Goal: Task Accomplishment & Management: Complete application form

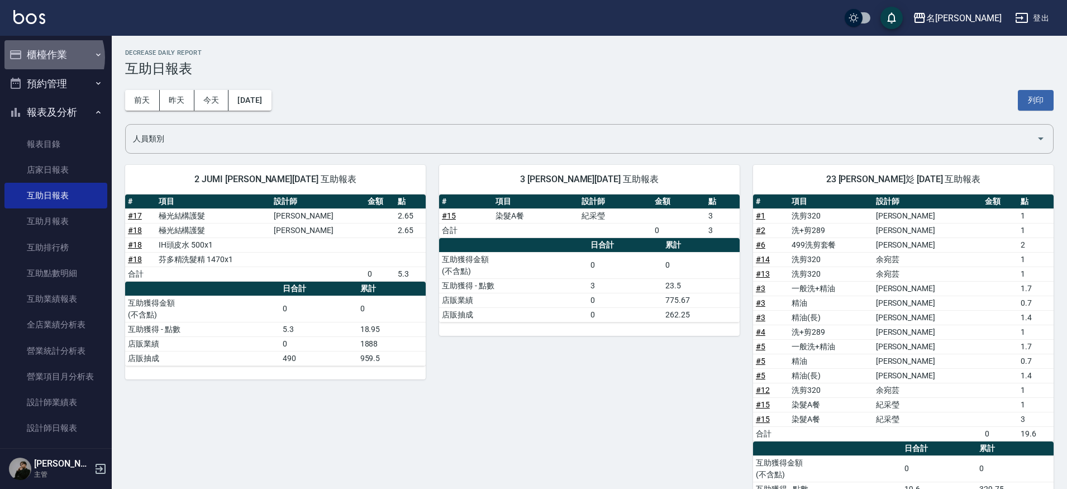
click at [43, 58] on button "櫃檯作業" at bounding box center [55, 54] width 103 height 29
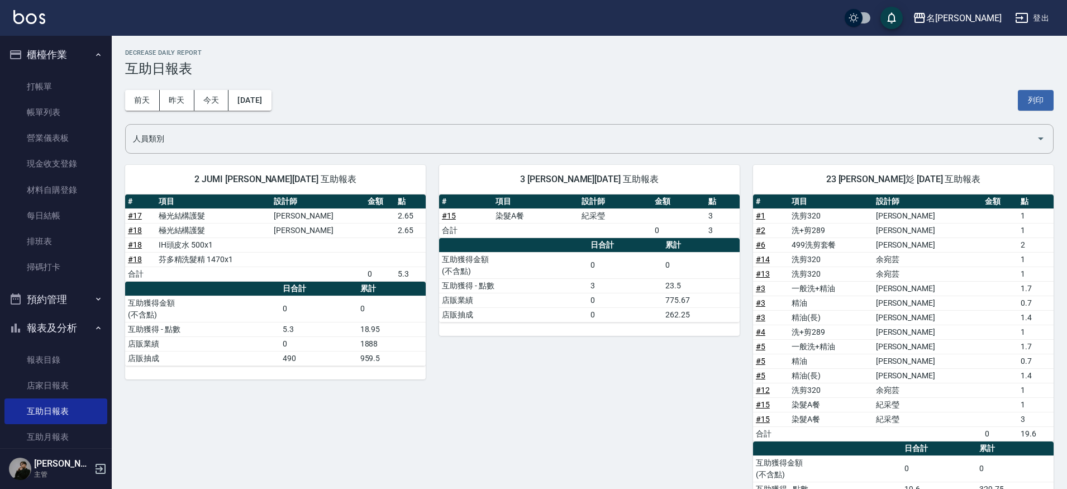
click at [50, 72] on ul "打帳單 帳單列表 營業儀表板 現金收支登錄 材料自購登錄 每日結帳 排班表 掃碼打卡" at bounding box center [55, 177] width 103 height 216
click at [49, 82] on link "打帳單" at bounding box center [55, 87] width 103 height 26
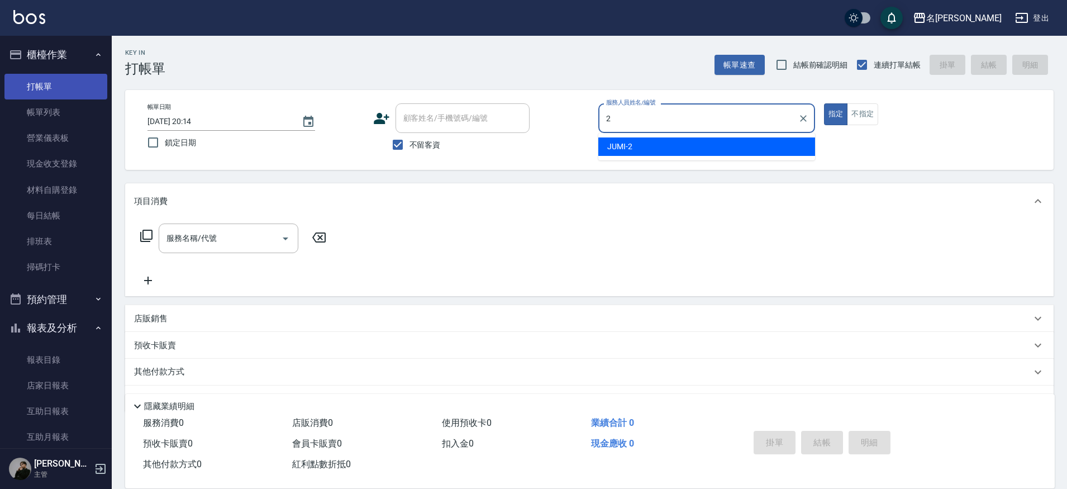
type input "JUMI-2"
type button "true"
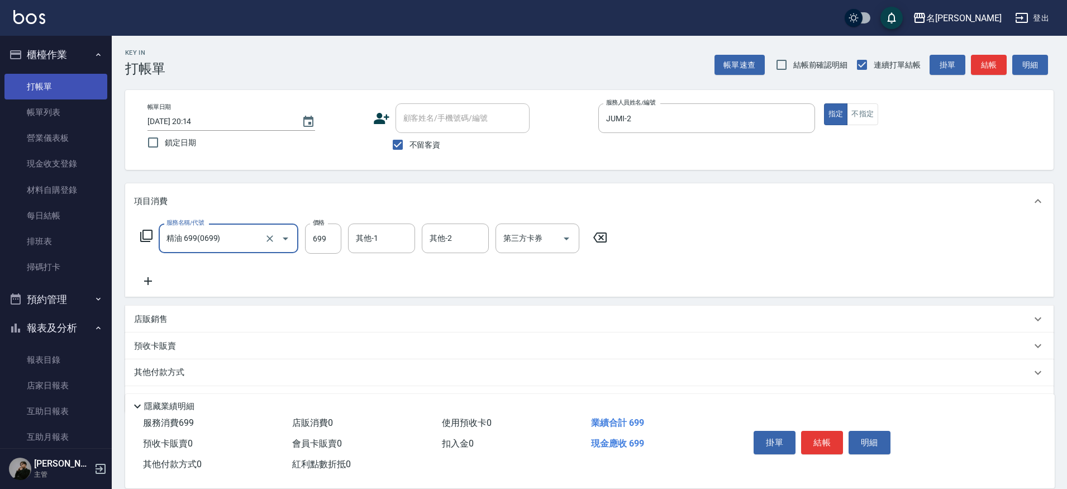
type input "精油 699(0699)"
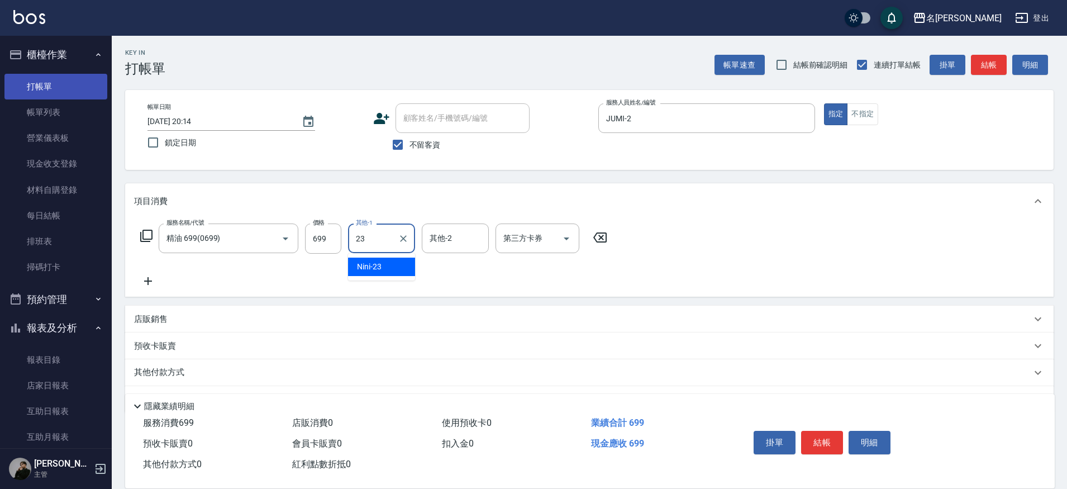
type input "Nini-23"
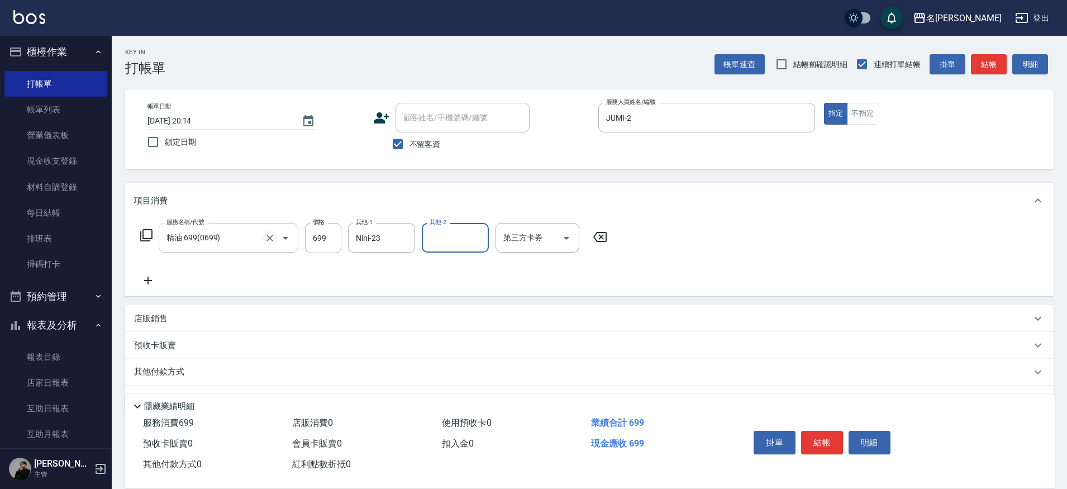
scroll to position [6, 0]
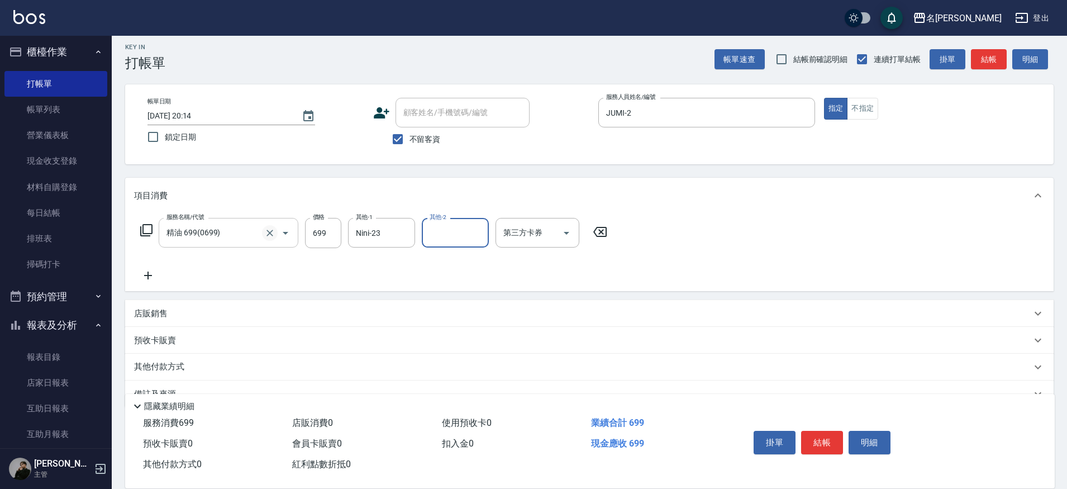
click at [266, 238] on icon "Clear" at bounding box center [269, 232] width 11 height 11
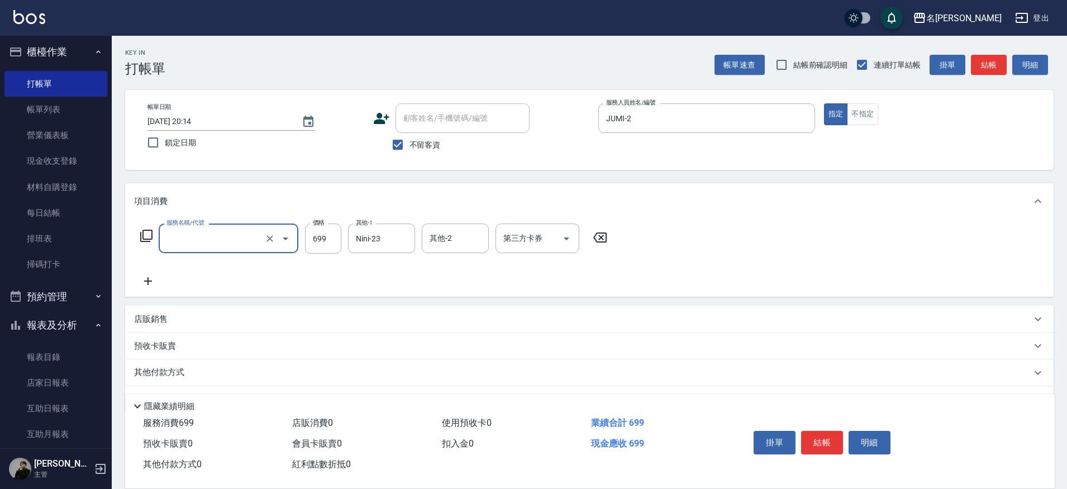
scroll to position [1, 0]
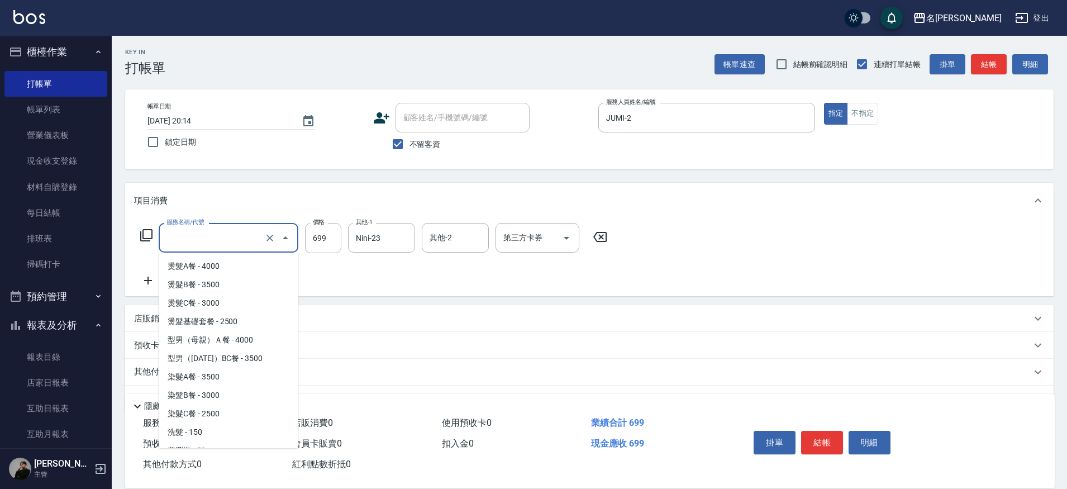
click at [236, 240] on input "服務名稱/代號" at bounding box center [213, 238] width 98 height 20
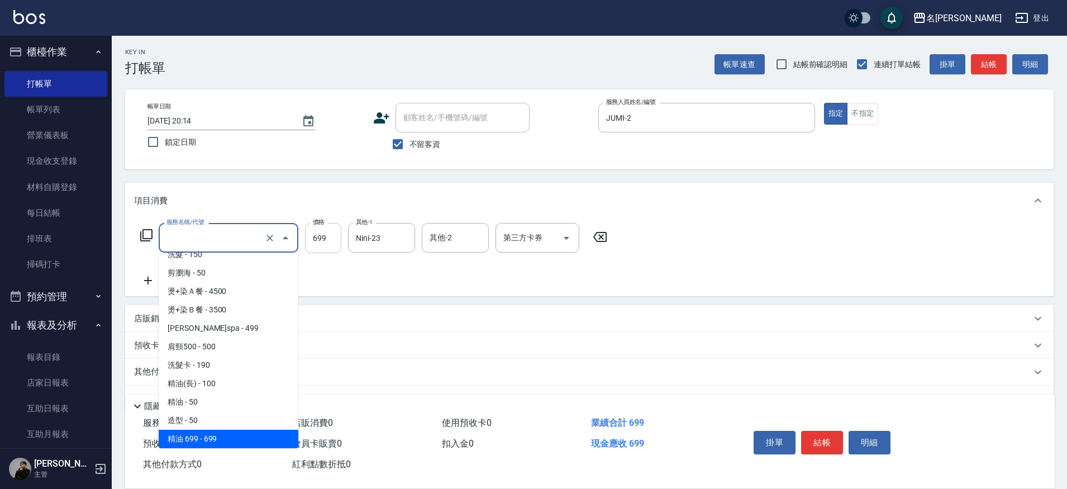
type input "精油 699(0699)"
click at [323, 232] on input "699" at bounding box center [323, 238] width 36 height 30
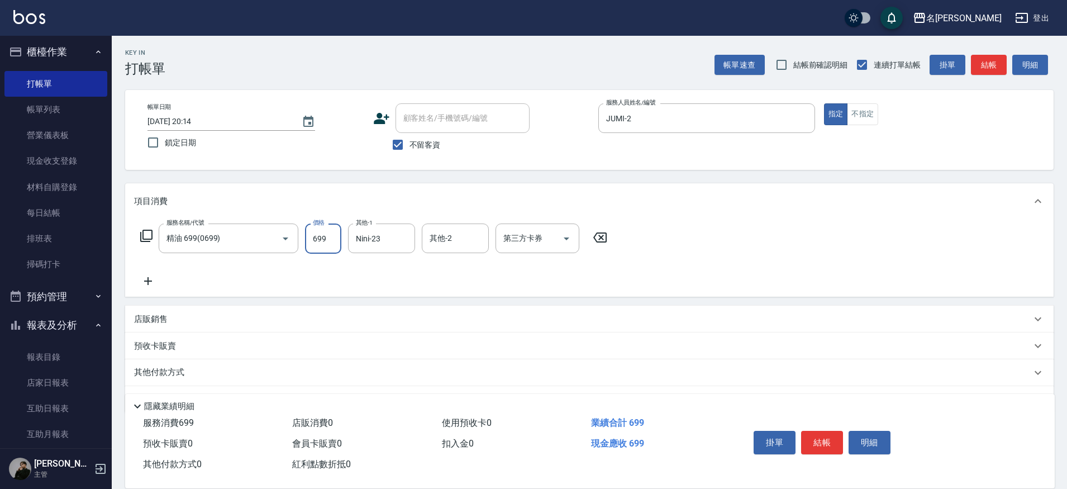
scroll to position [1, 0]
click at [403, 237] on icon "Clear" at bounding box center [403, 238] width 7 height 7
type input "0"
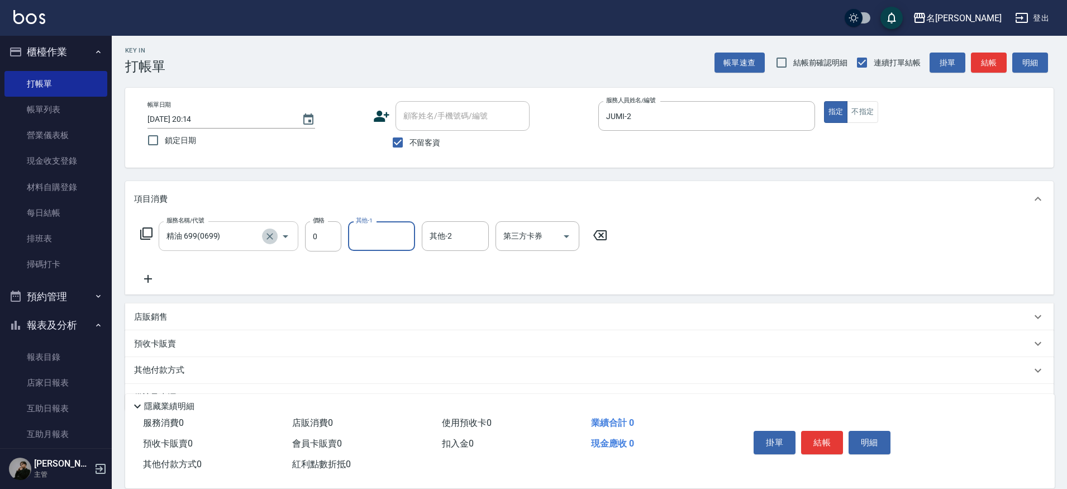
drag, startPoint x: 271, startPoint y: 235, endPoint x: 246, endPoint y: 236, distance: 25.2
click at [271, 235] on icon "Clear" at bounding box center [269, 236] width 7 height 7
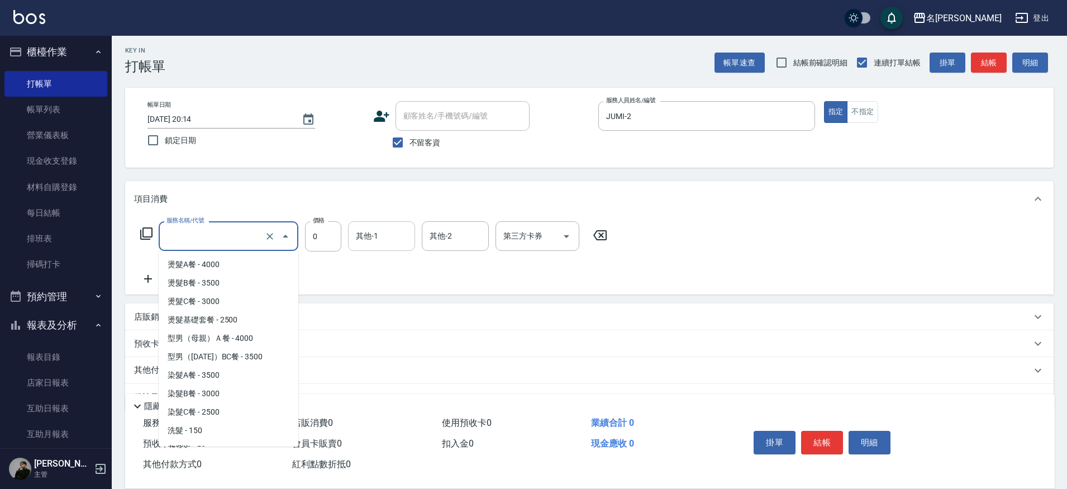
click at [217, 239] on input "服務名稱/代號" at bounding box center [213, 236] width 98 height 20
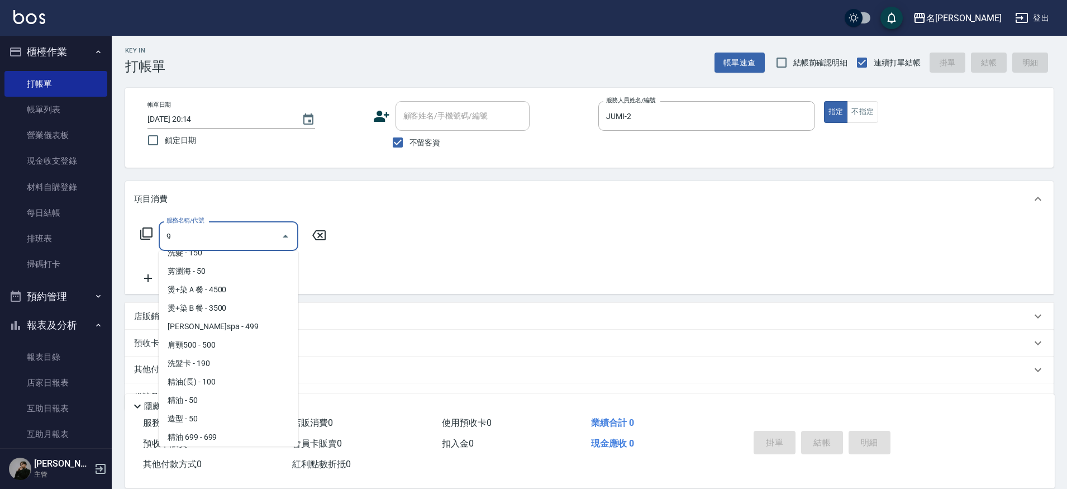
scroll to position [0, 0]
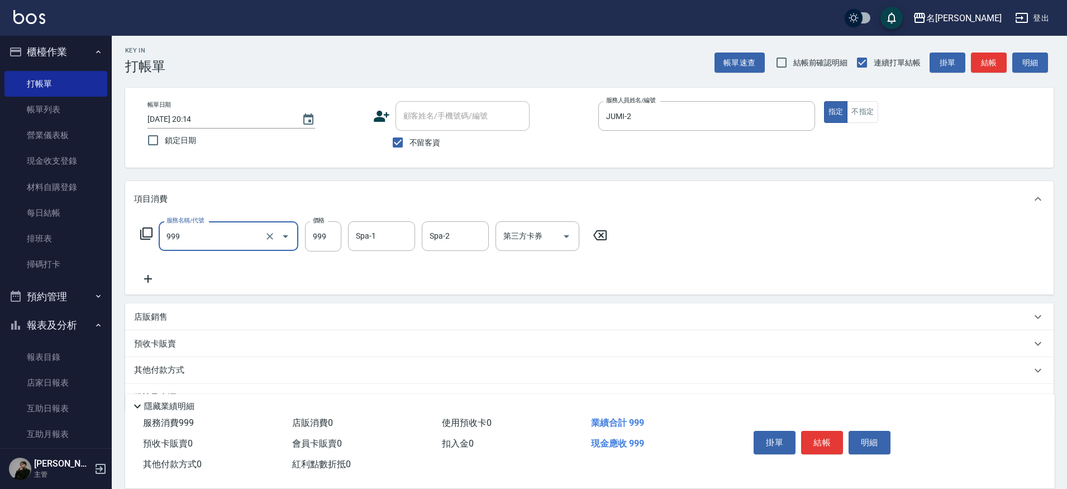
type input "精油SPA+剪髮(999)"
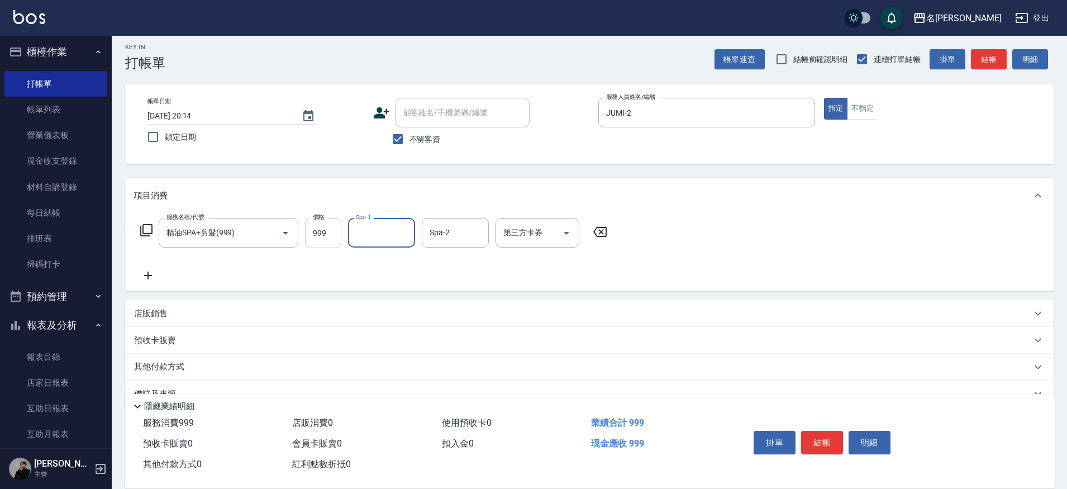
scroll to position [9, 0]
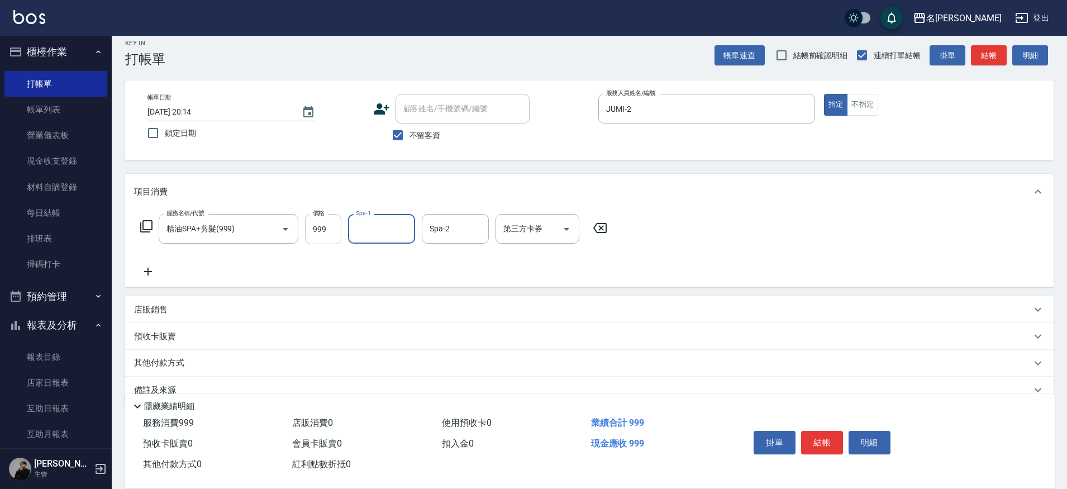
click at [319, 235] on input "999" at bounding box center [323, 229] width 36 height 30
type input "1049"
type input "Nini-23"
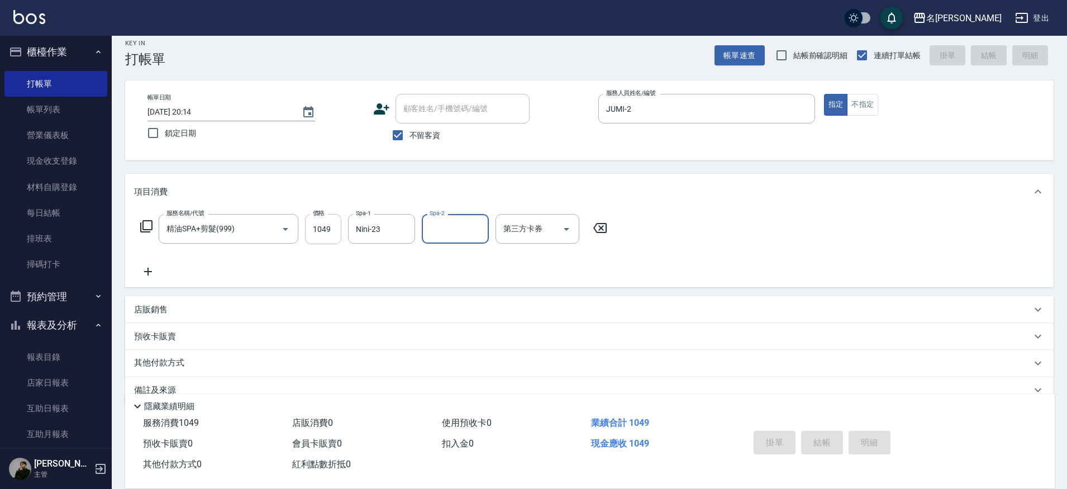
type input "[DATE] 20:16"
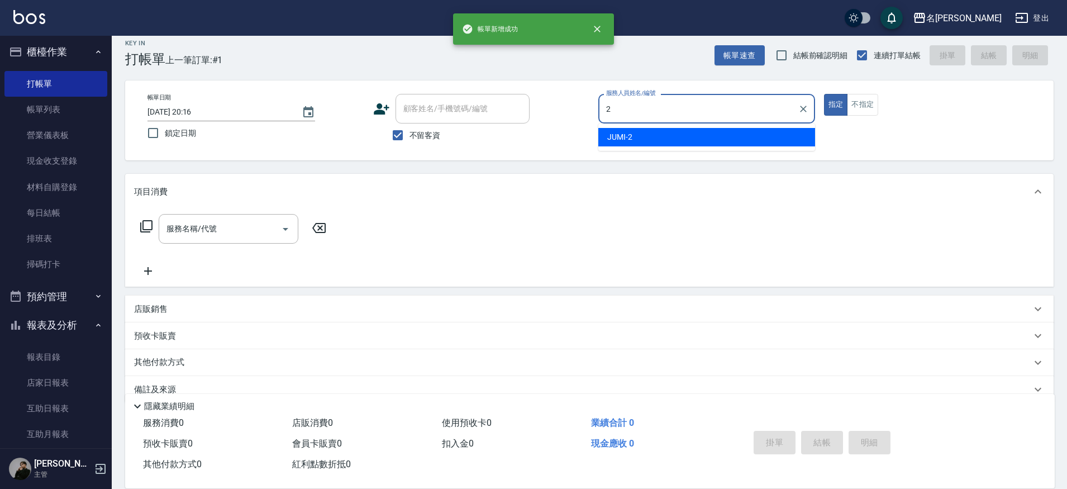
type input "JUMI-2"
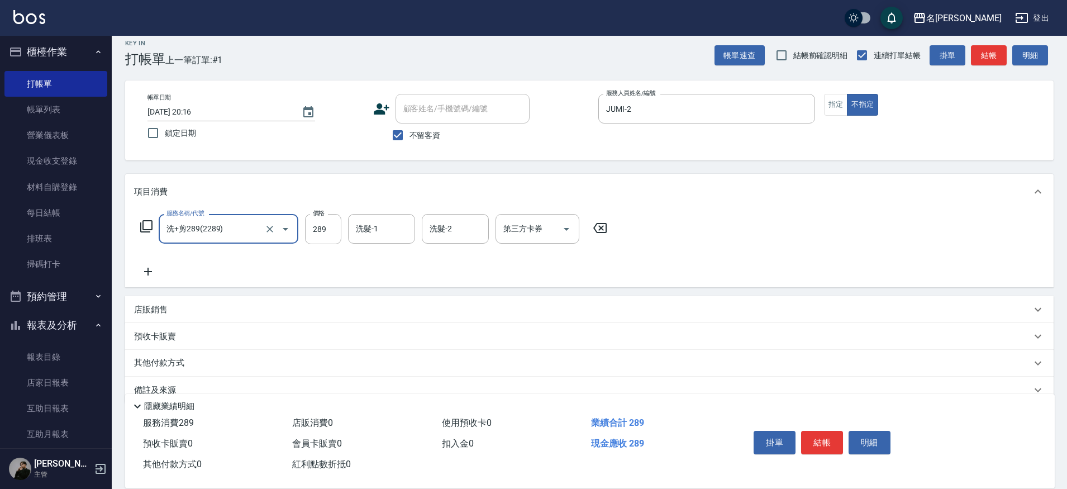
type input "洗+剪289(2289)"
click at [311, 237] on input "23" at bounding box center [323, 229] width 36 height 30
type input "289"
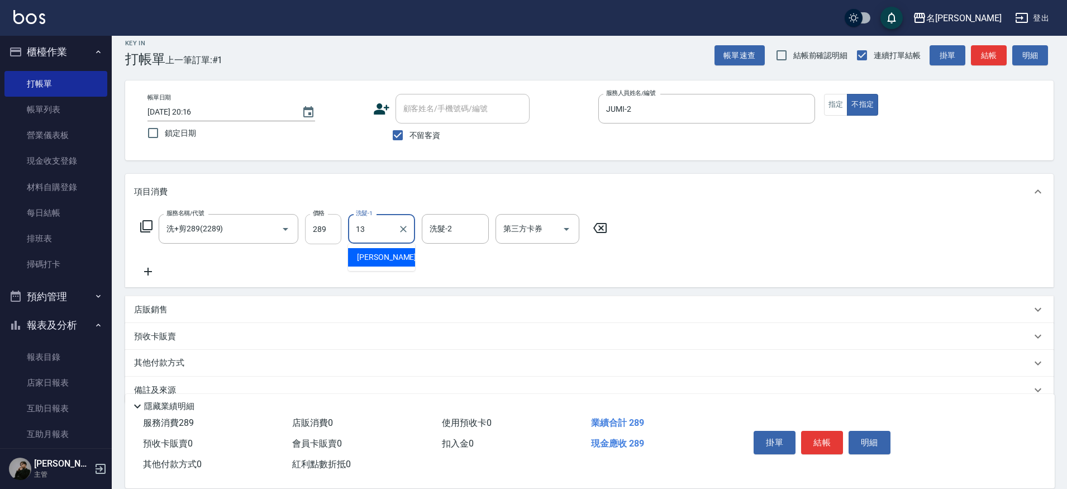
type input "[PERSON_NAME]-13"
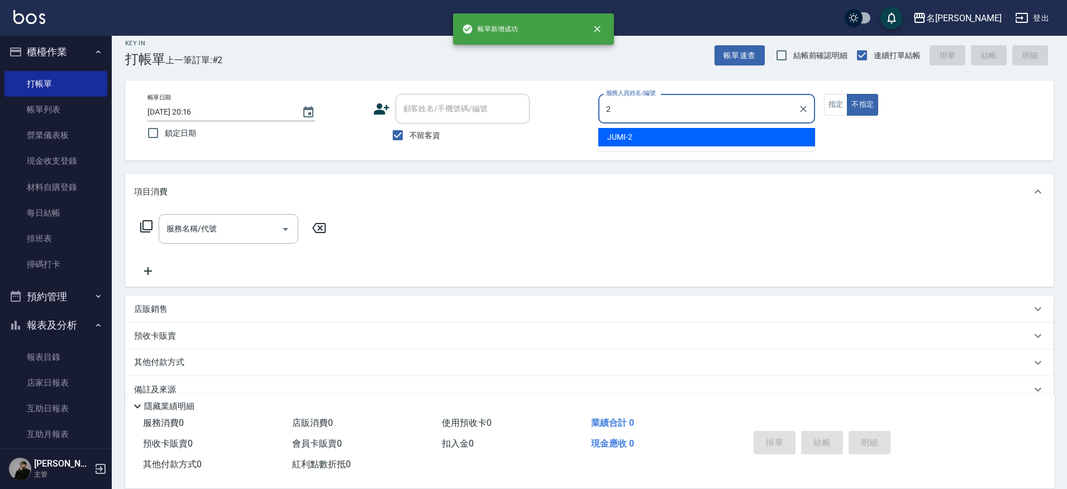
type input "JUMI-2"
type button "false"
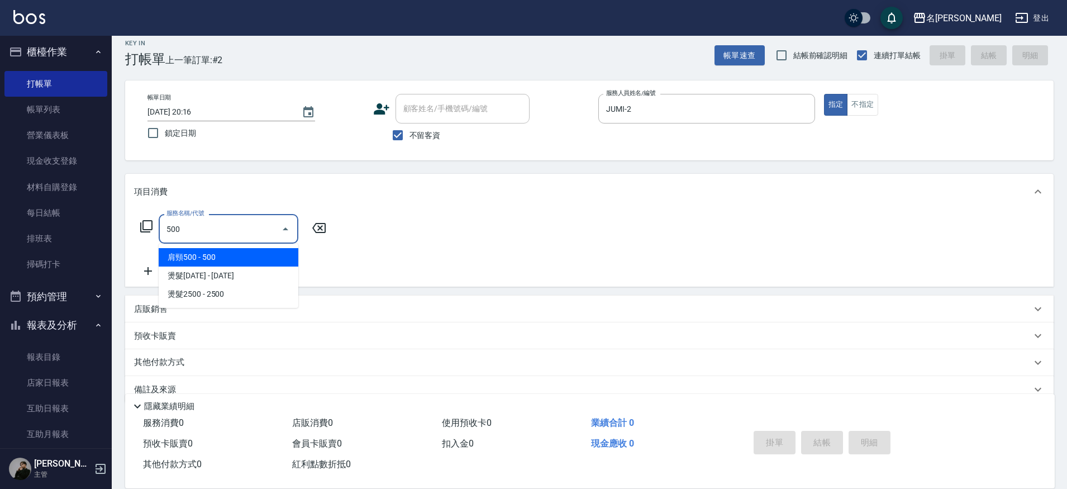
type input "肩頸500(0500)"
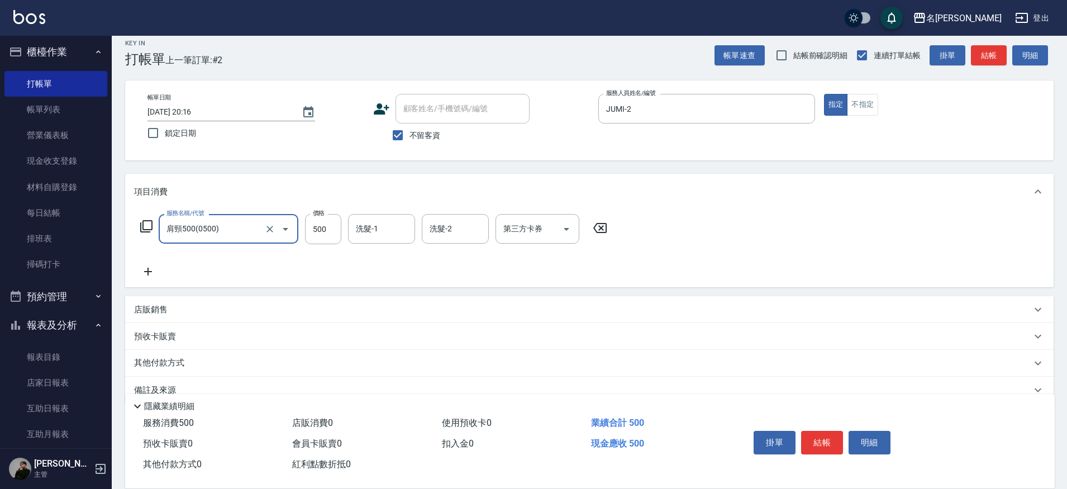
scroll to position [0, 0]
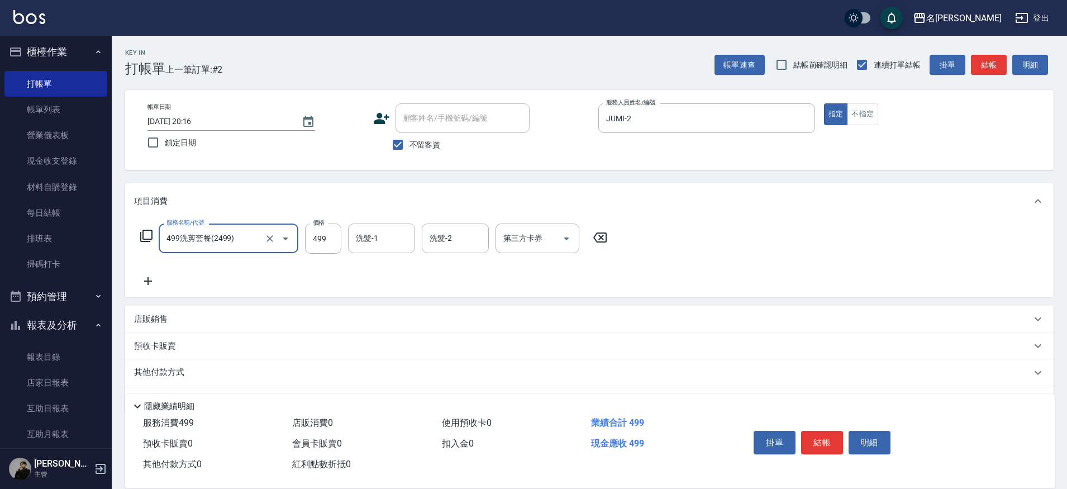
type input "499洗剪套餐(2499)"
type input "500"
click at [397, 237] on input "洗髮-1" at bounding box center [381, 238] width 57 height 20
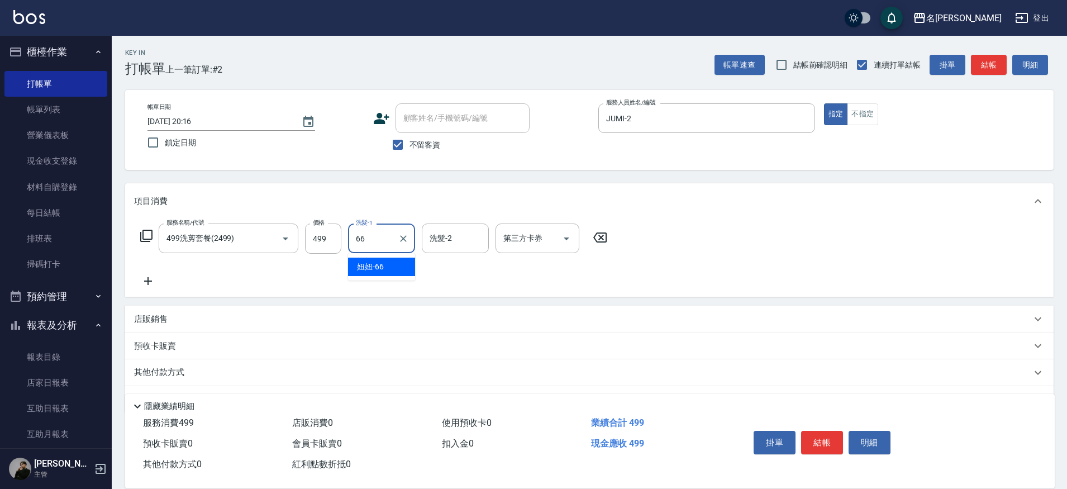
type input "妞妞-66"
click at [315, 233] on input "499" at bounding box center [323, 238] width 36 height 30
type input "500"
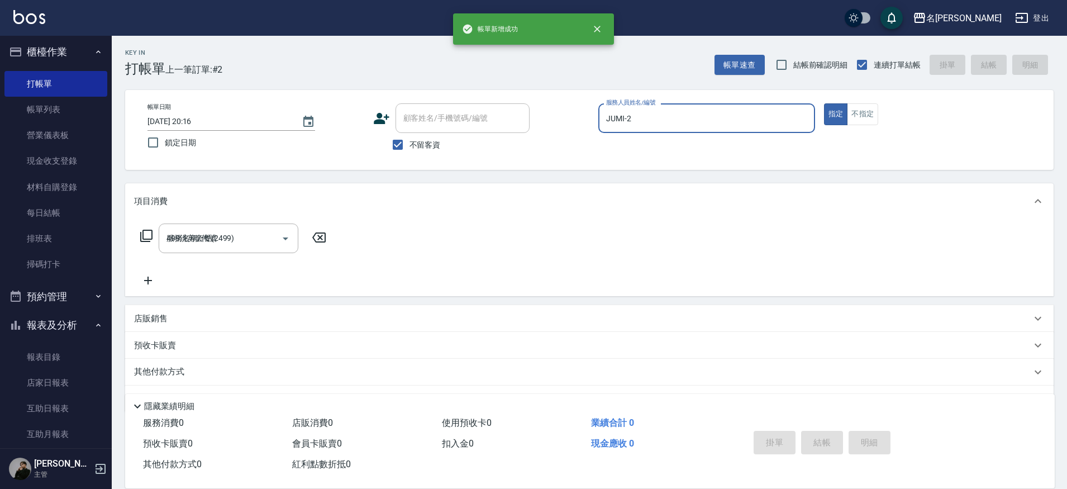
type input "[DATE] 20:17"
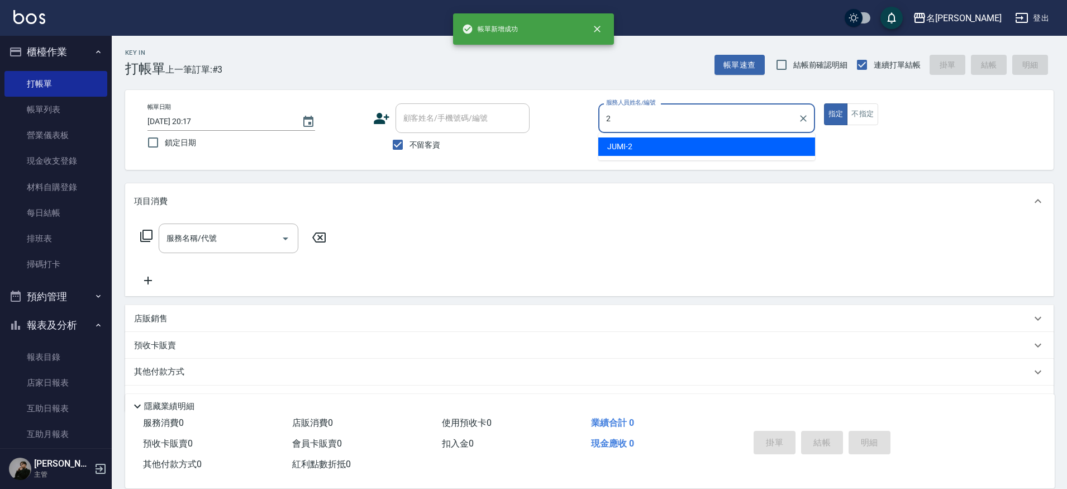
type input "JUMI-2"
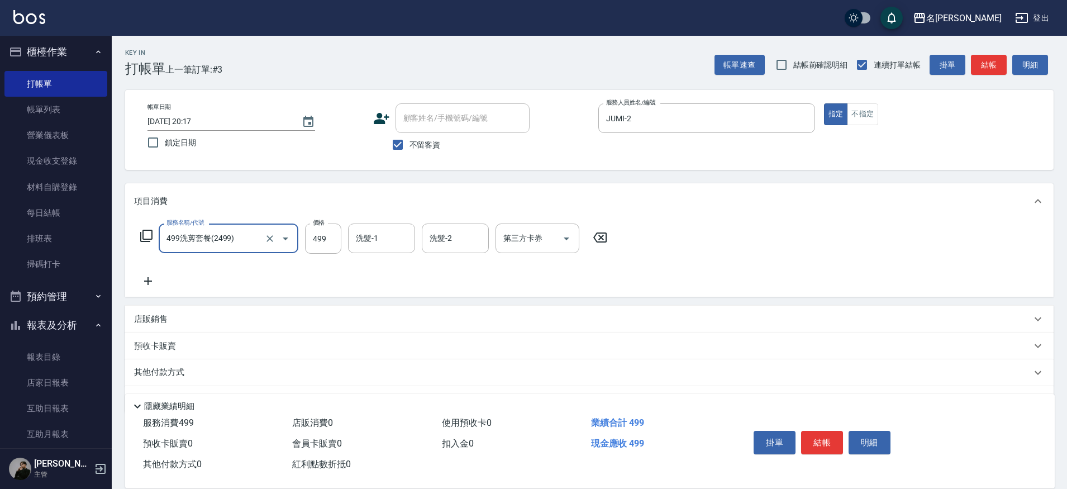
type input "499洗剪套餐(2499)"
type input "1"
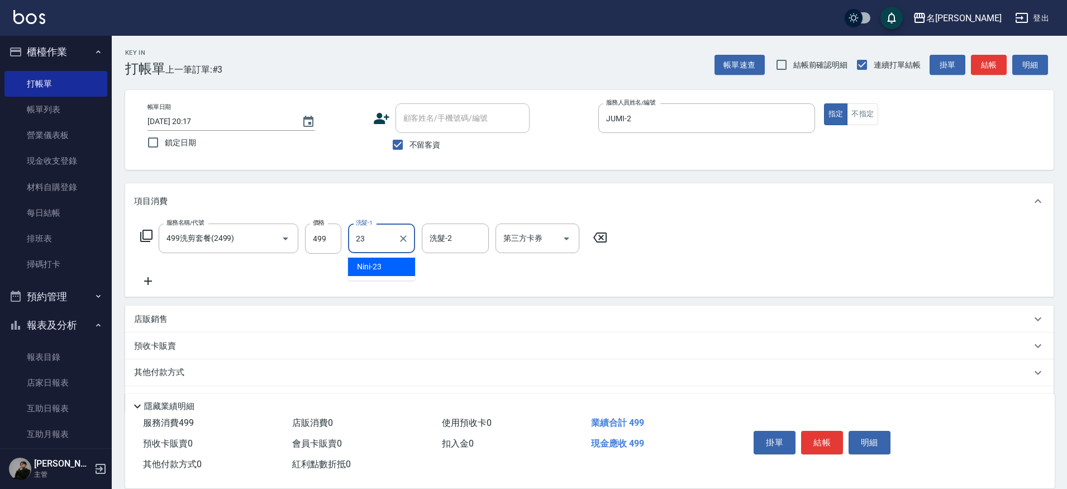
type input "Nini-23"
click at [312, 241] on input "499" at bounding box center [323, 238] width 36 height 30
click at [332, 239] on input "499" at bounding box center [323, 238] width 36 height 30
type input "500"
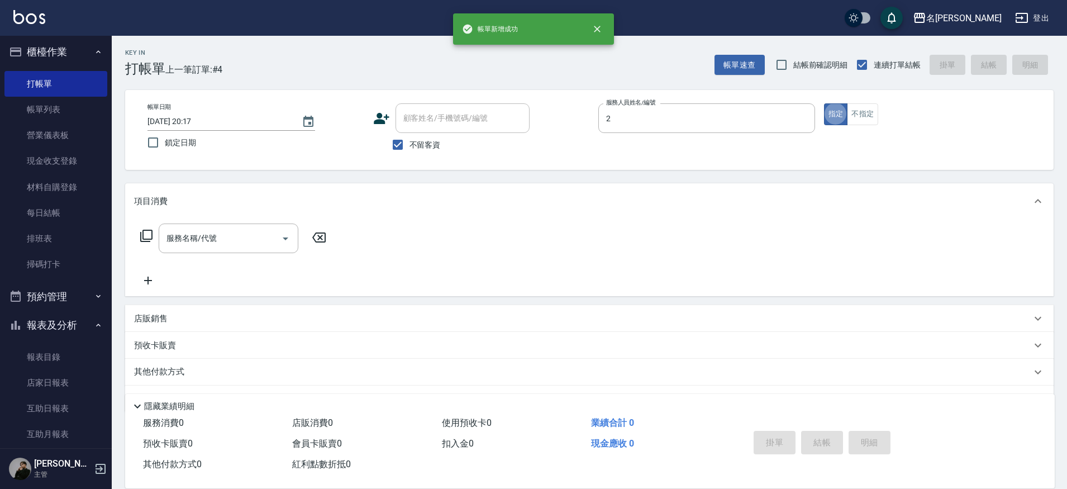
type input "JUMI-2"
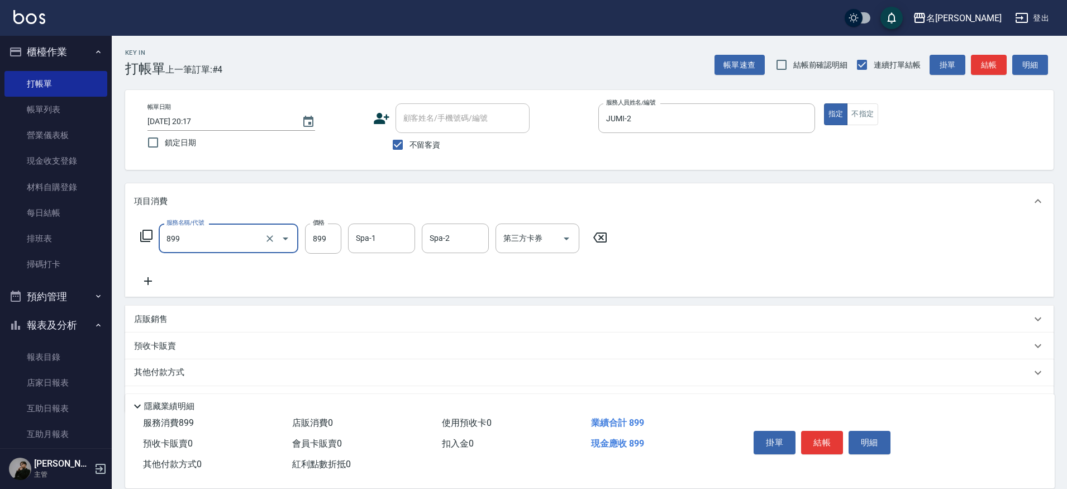
type input "[PERSON_NAME]SPA+剪髮(899)"
type input "1099"
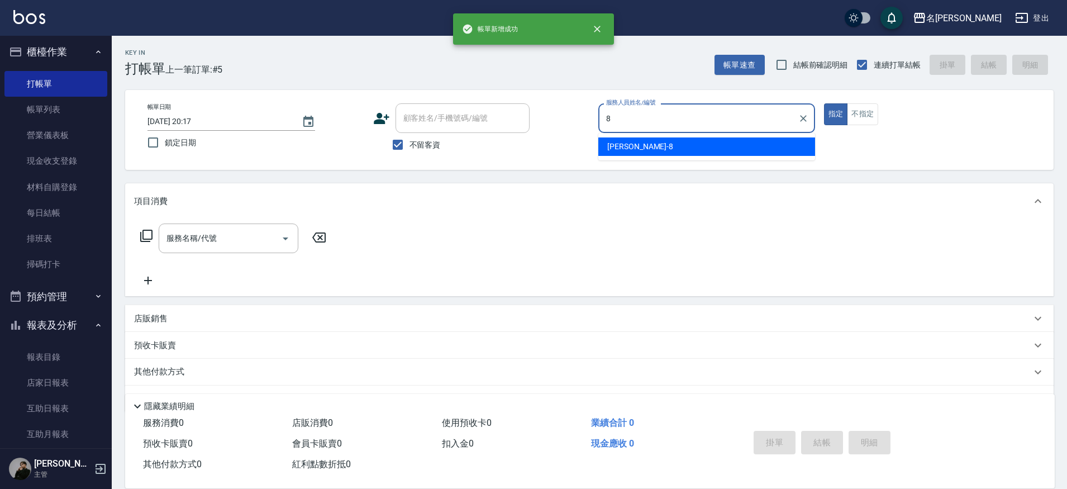
type input "Kira-8"
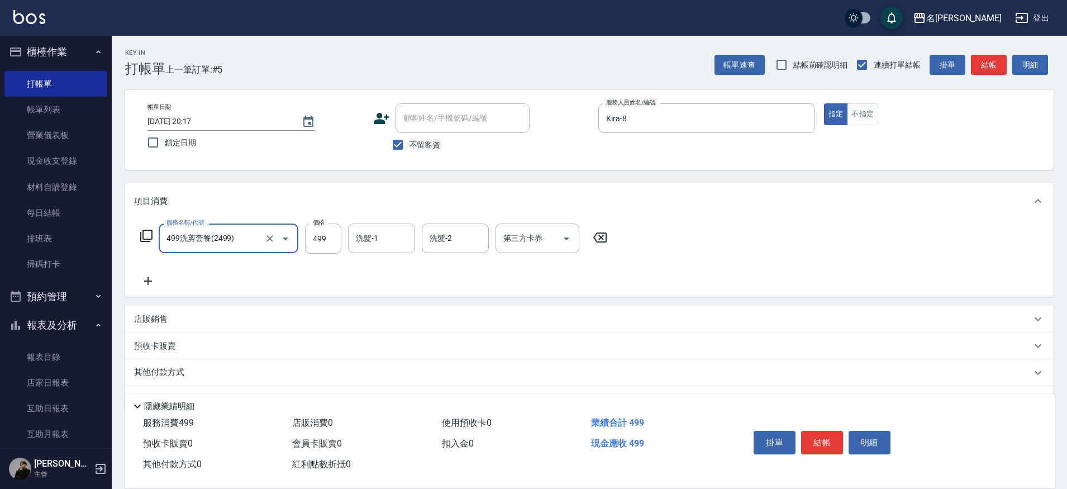
type input "499洗剪套餐(2499)"
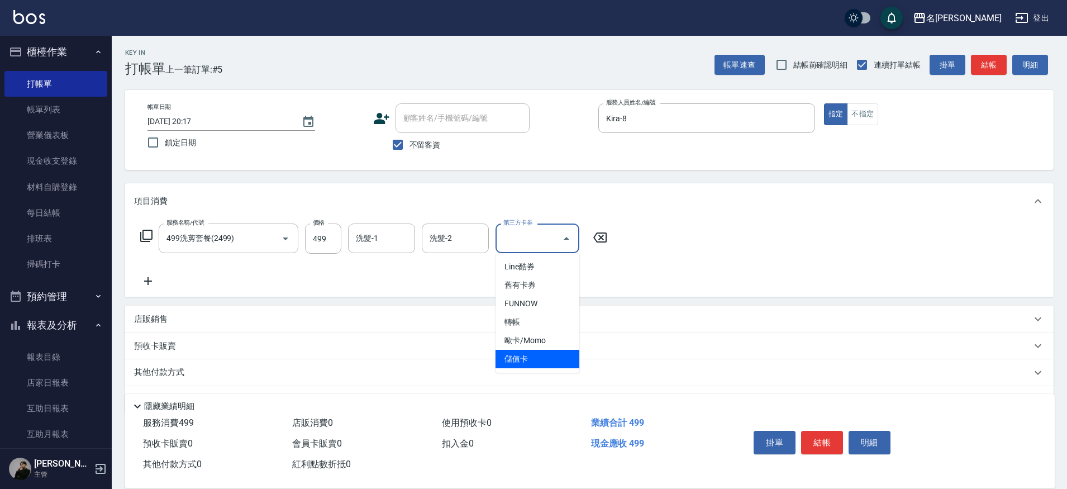
type input "儲值卡"
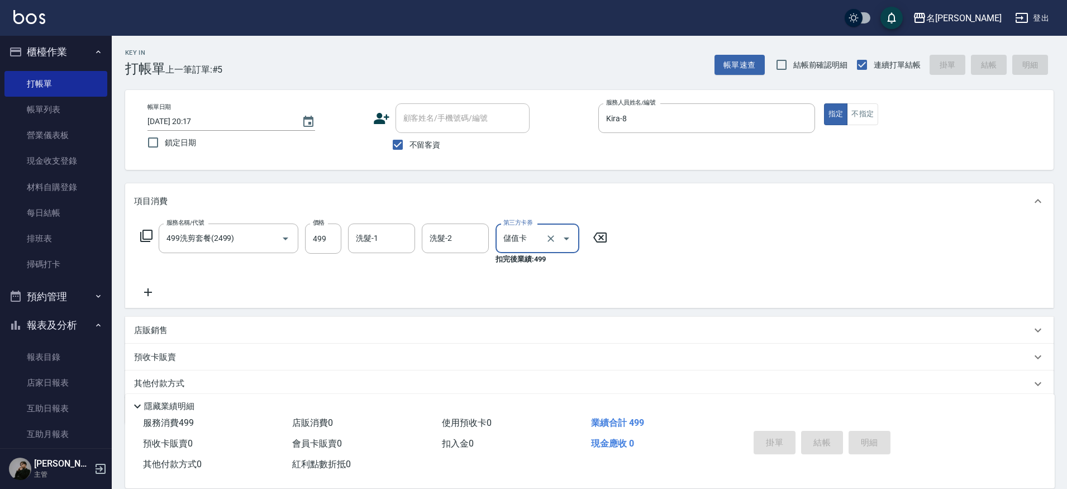
type input "[DATE] 20:18"
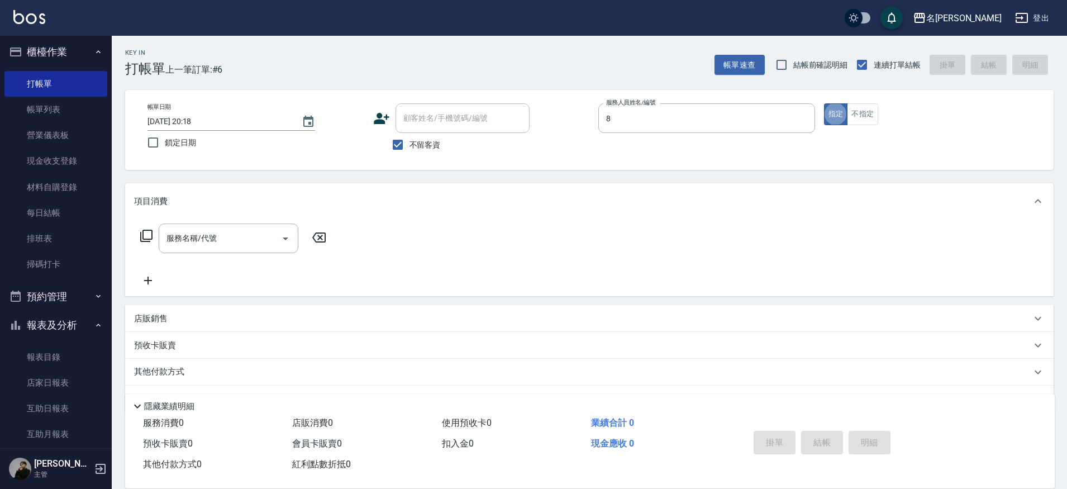
type input "Kira-8"
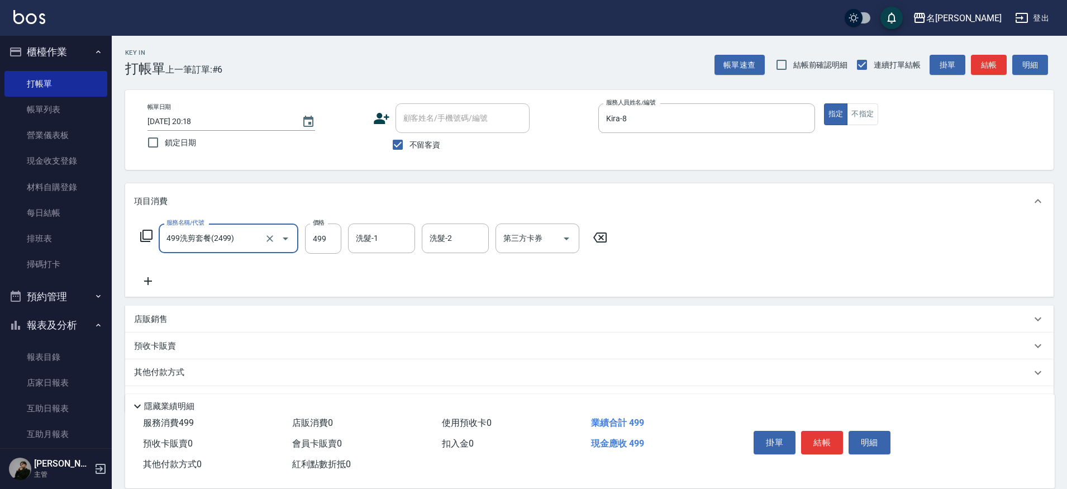
type input "499洗剪套餐(2499)"
type input "[PERSON_NAME]-13"
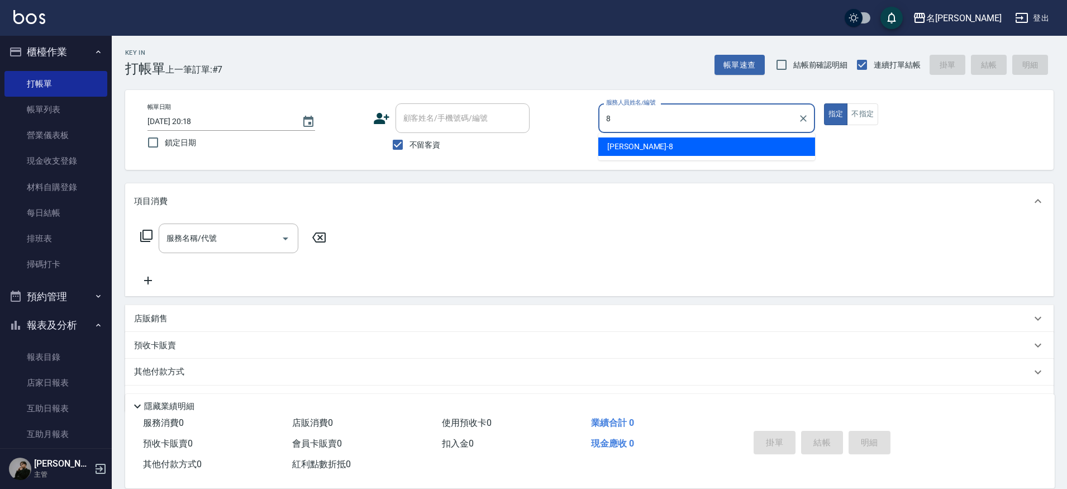
type input "Kira-8"
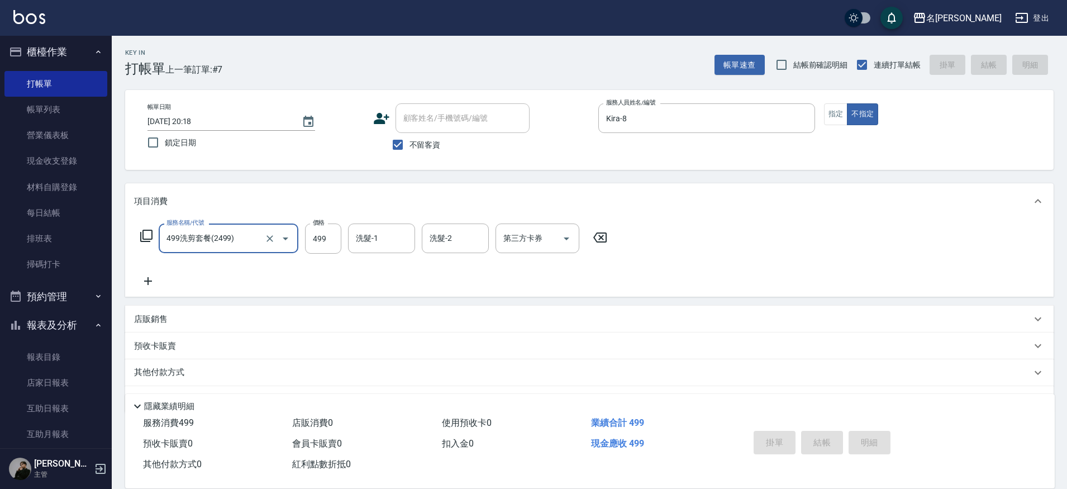
type input "499洗剪套餐(2499)"
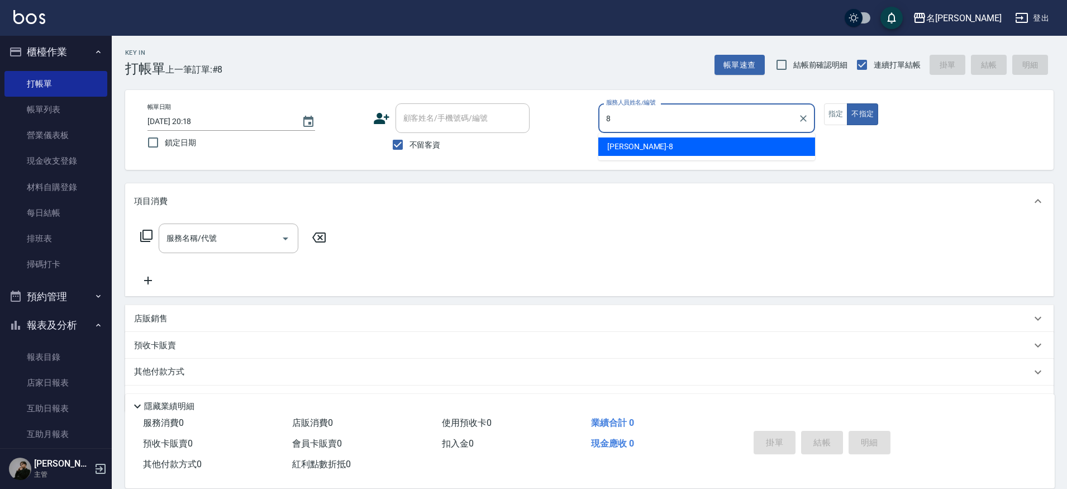
type input "Kira-8"
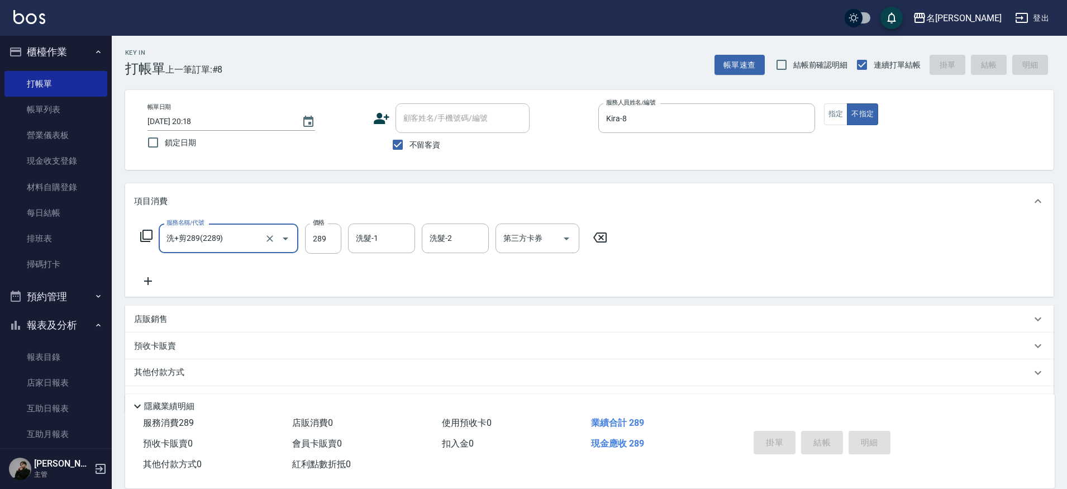
type input "洗+剪289(2289)"
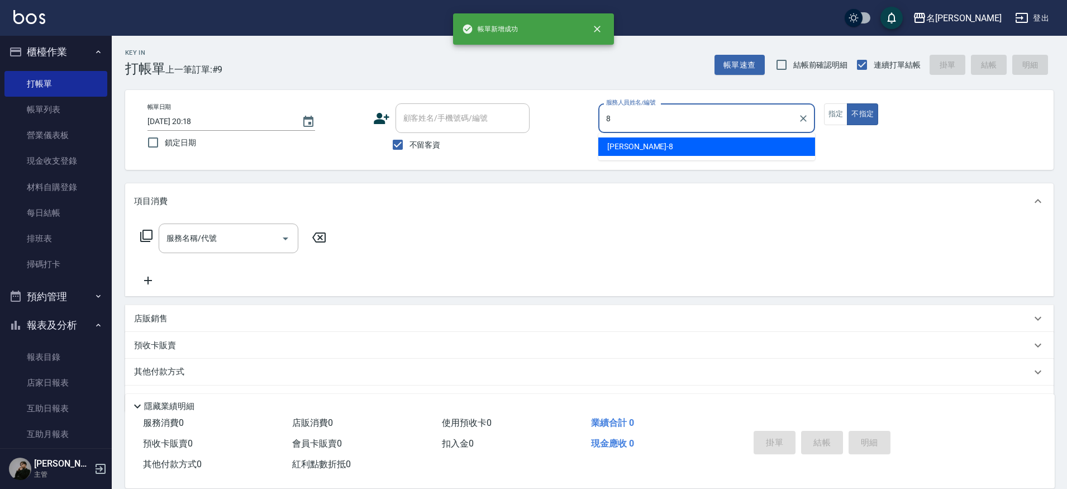
type input "Kira-8"
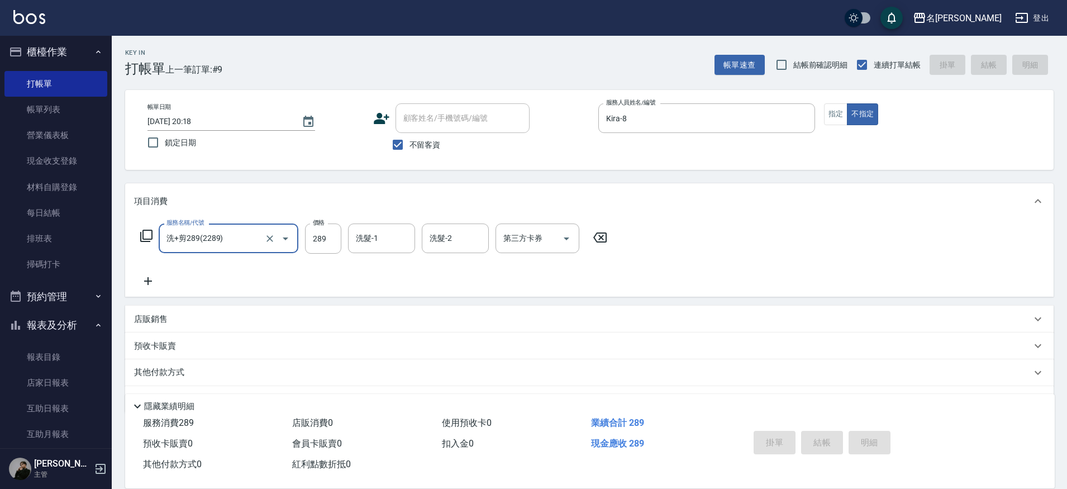
type input "洗+剪289(2289)"
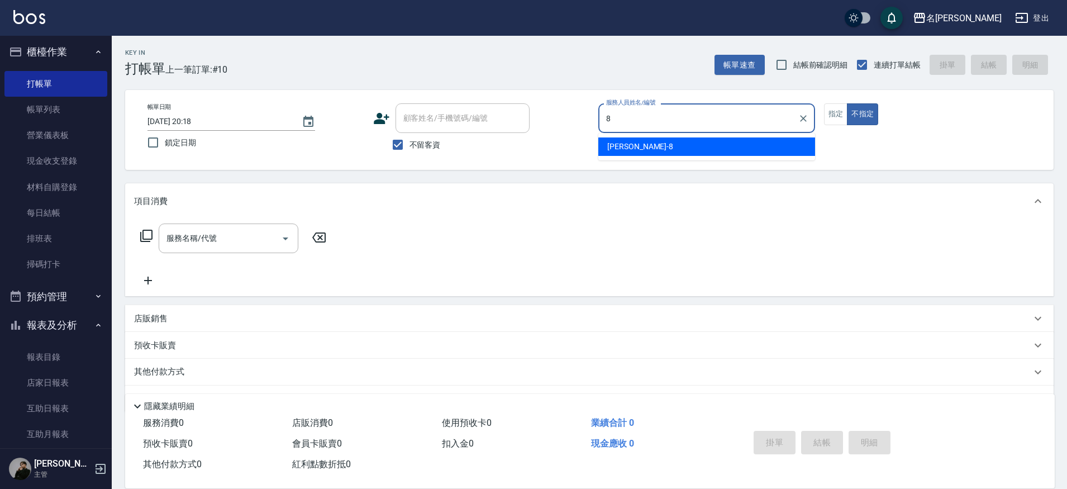
type input "Kira-8"
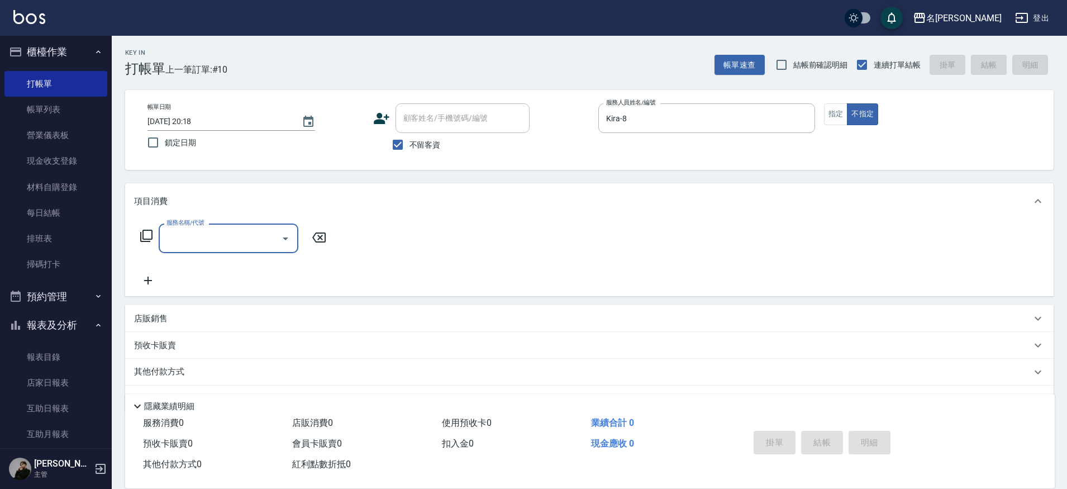
type input "3"
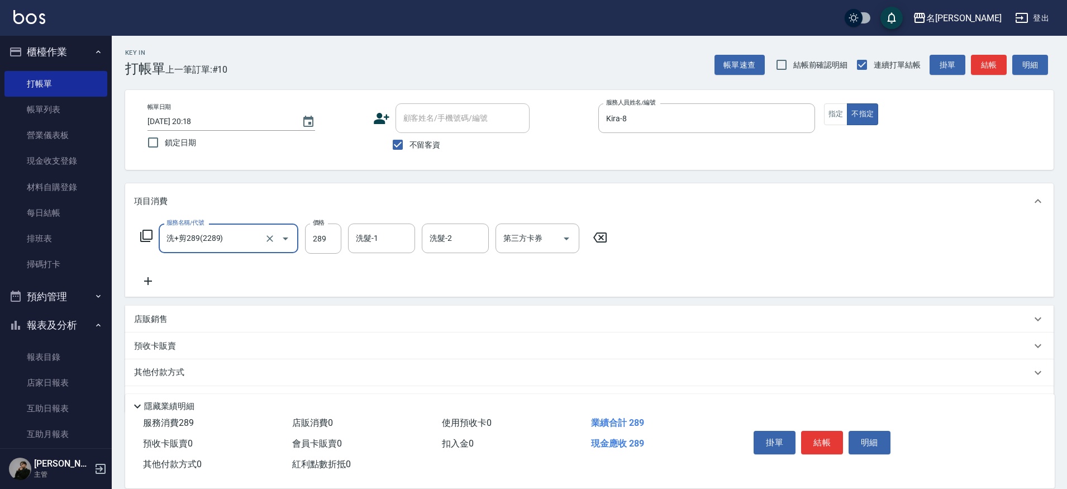
type input "洗+剪289(2289)"
type input "339"
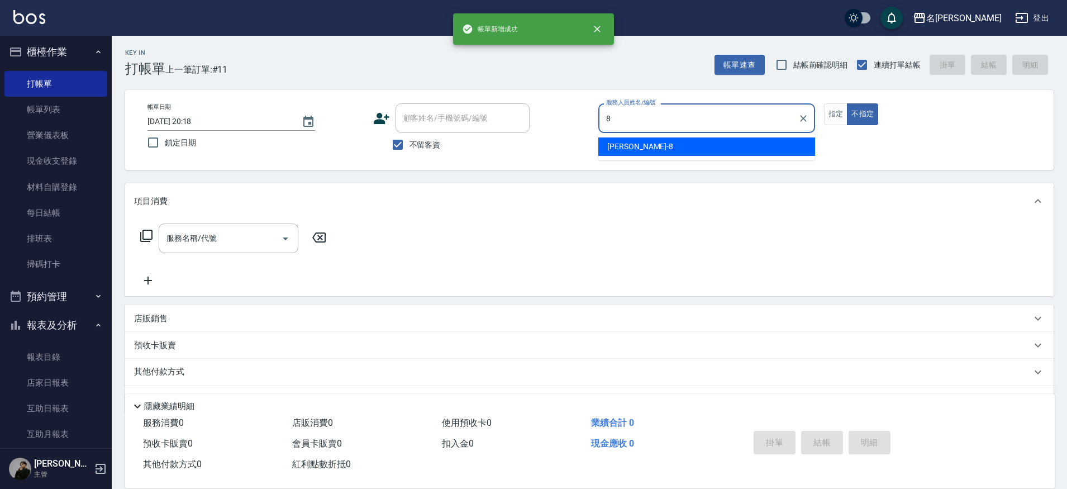
type input "Kira-8"
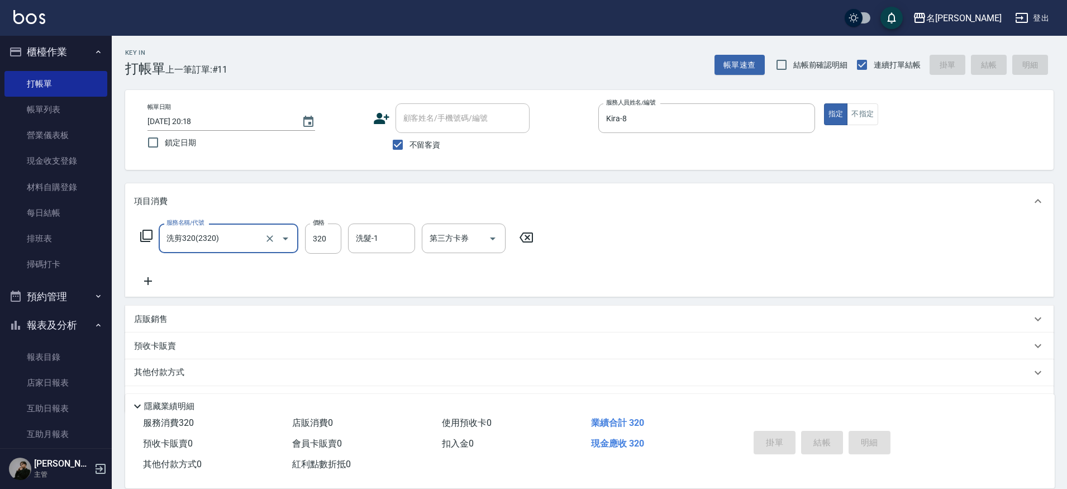
type input "洗剪320(2320)"
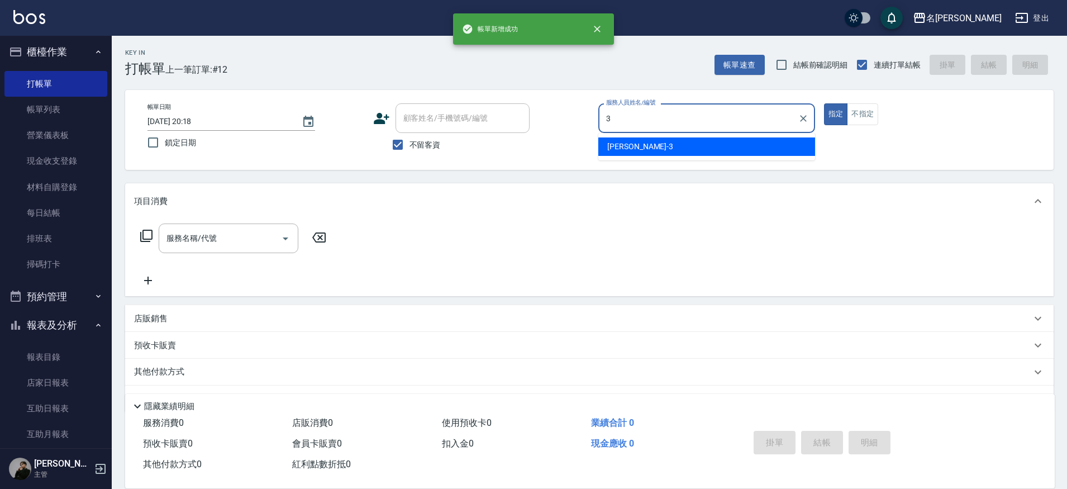
type input "Mina-3"
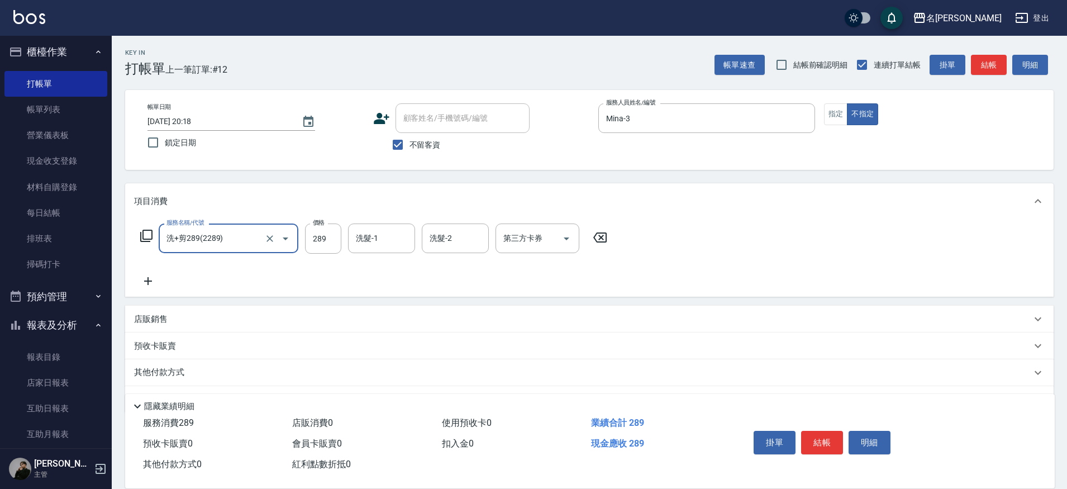
type input "洗+剪289(2289)"
type input "Nini-23"
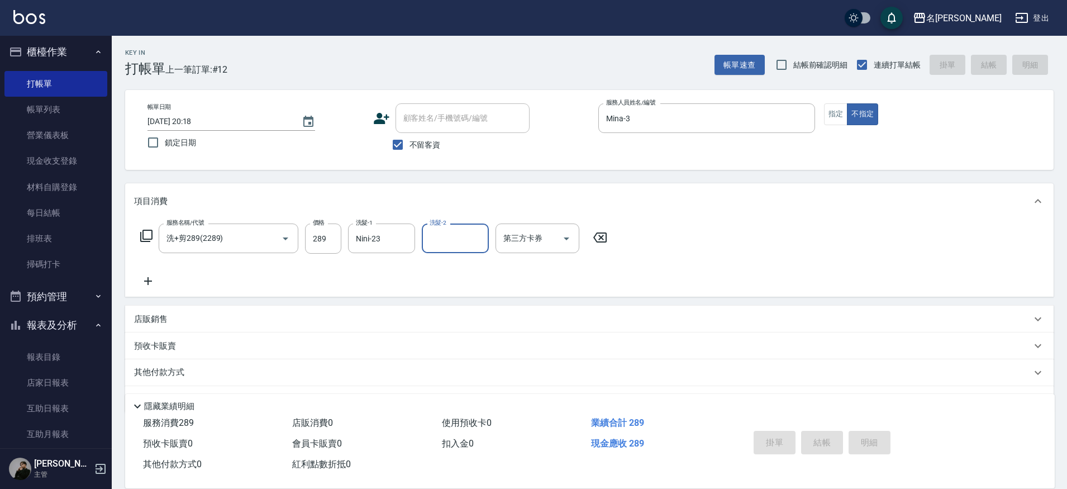
type input "[DATE] 20:19"
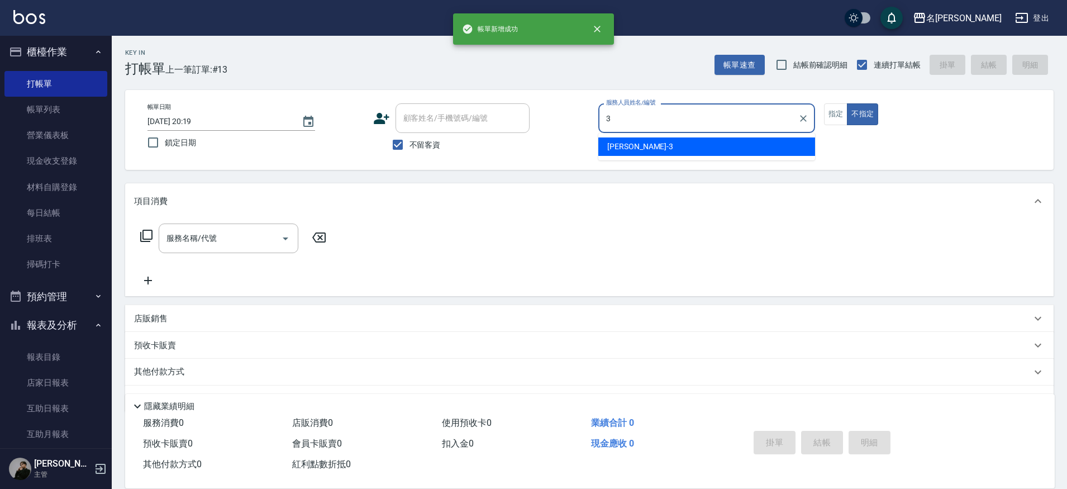
type input "Mina-3"
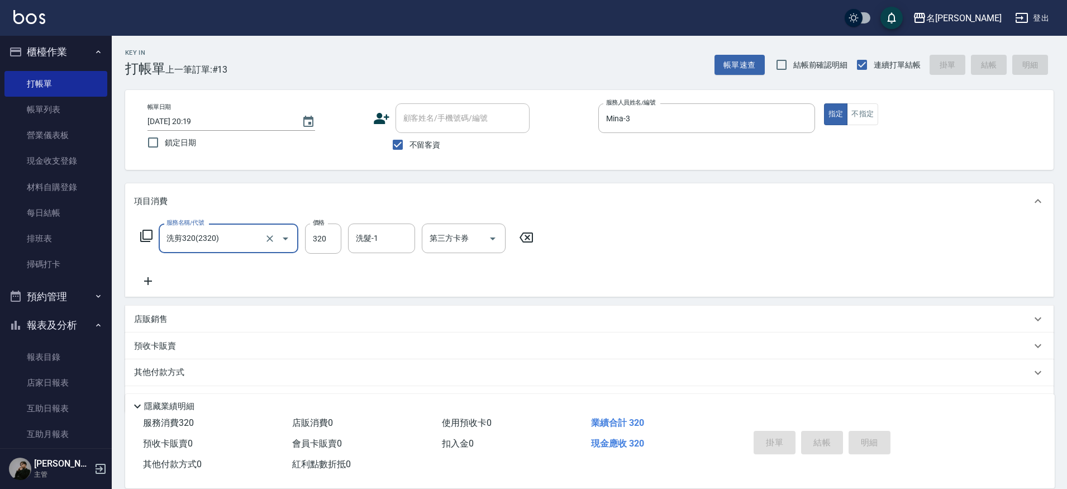
type input "洗剪320(2320)"
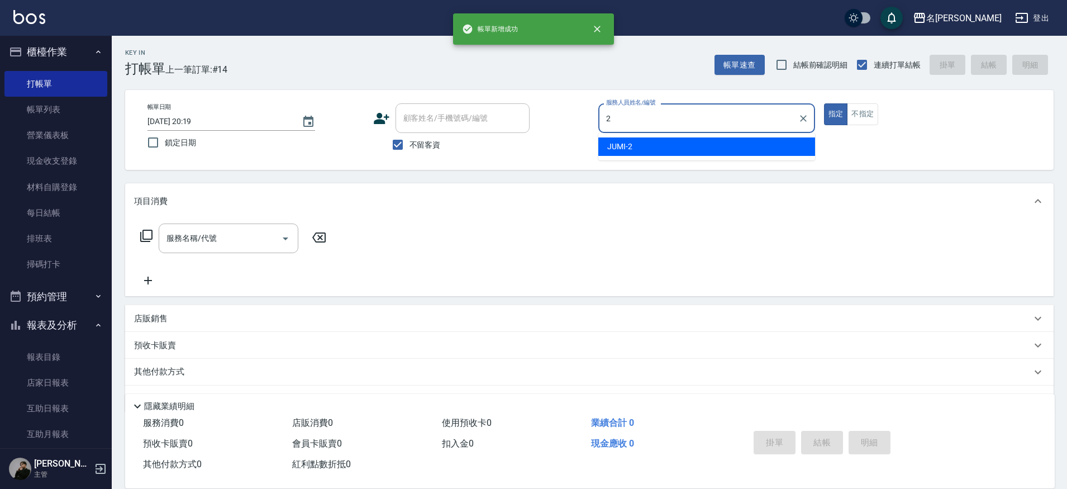
type input "JUMI-2"
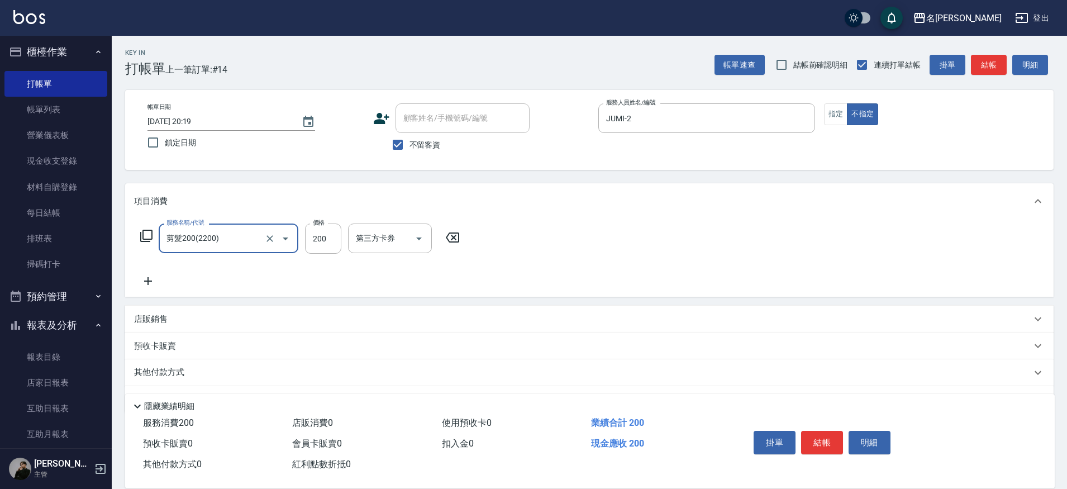
scroll to position [17, 0]
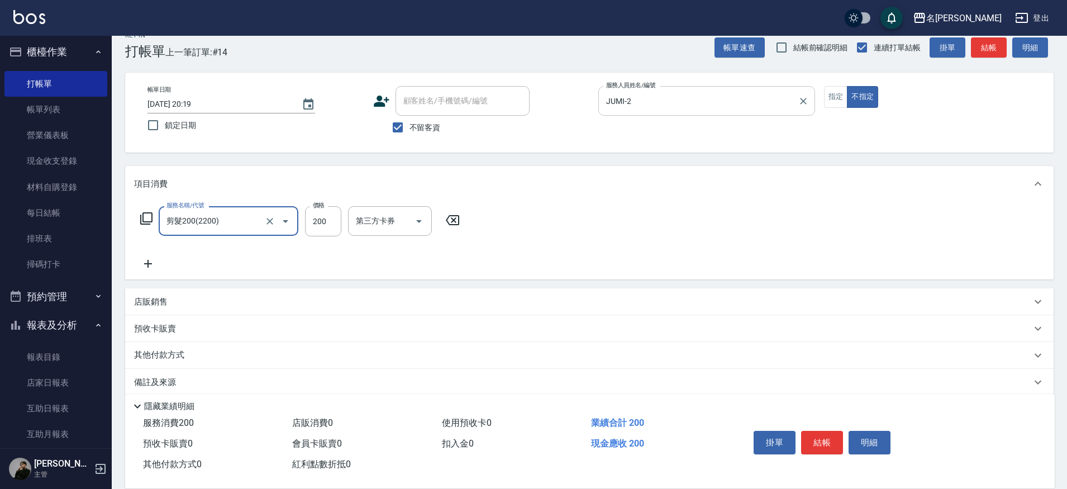
type input "剪髮200(2200)"
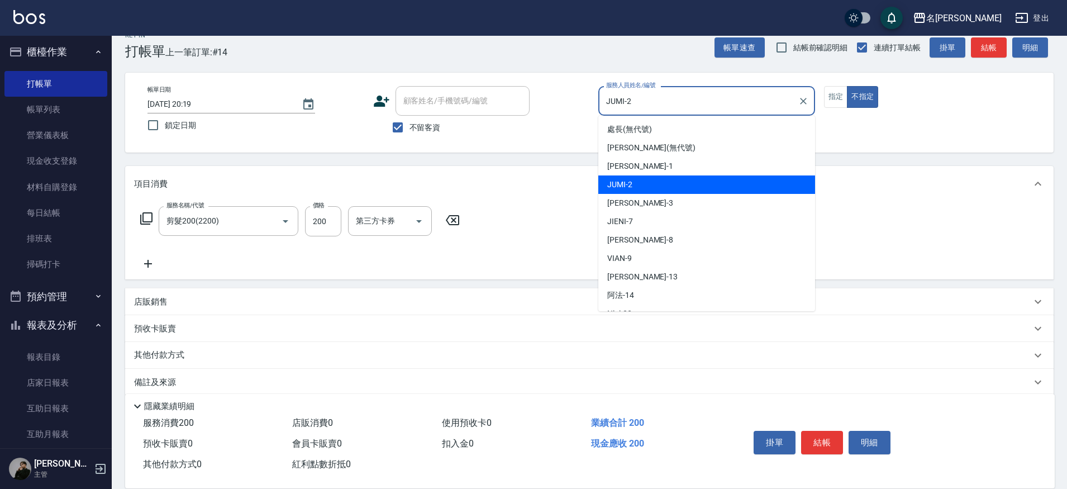
click at [633, 103] on input "JUMI-2" at bounding box center [698, 101] width 190 height 20
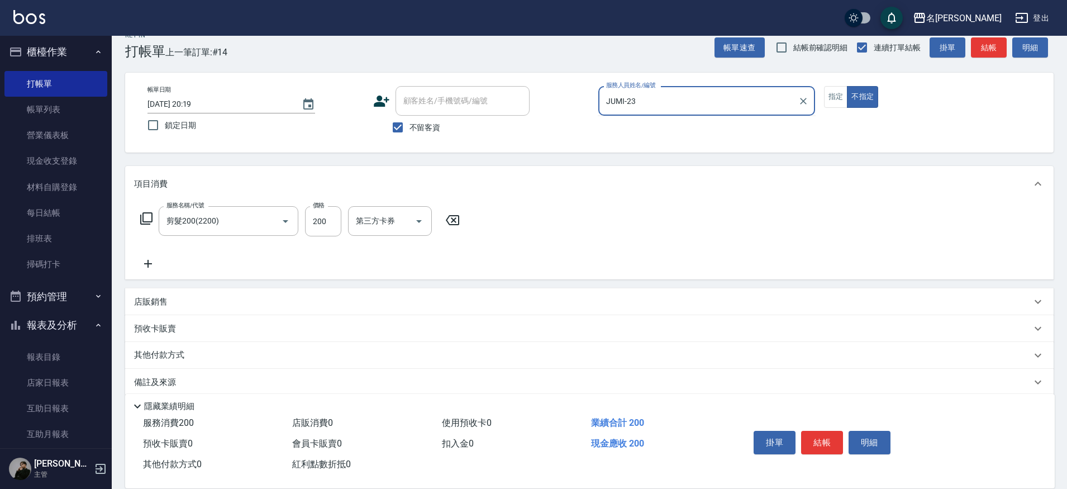
click at [847, 86] on button "不指定" at bounding box center [862, 97] width 31 height 22
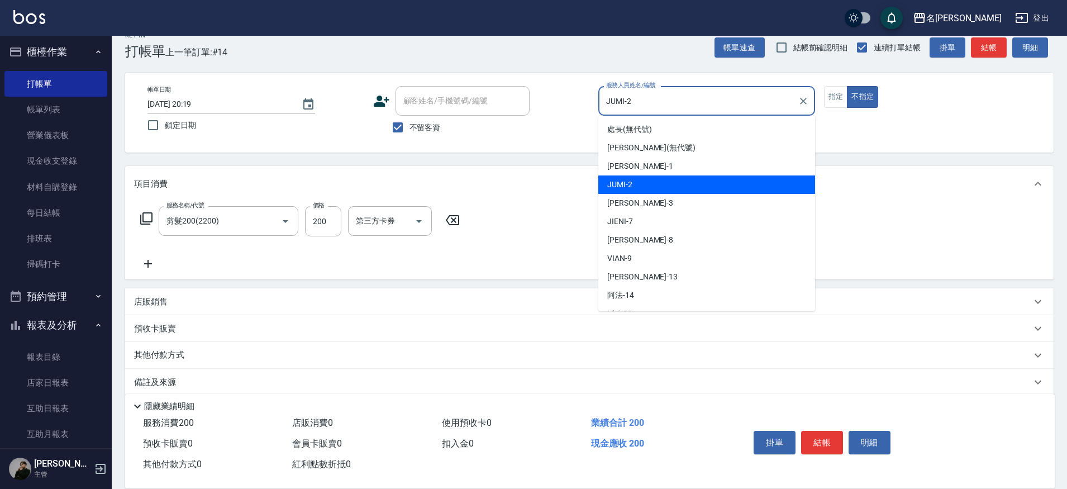
click at [637, 107] on input "JUMI-2" at bounding box center [698, 101] width 190 height 20
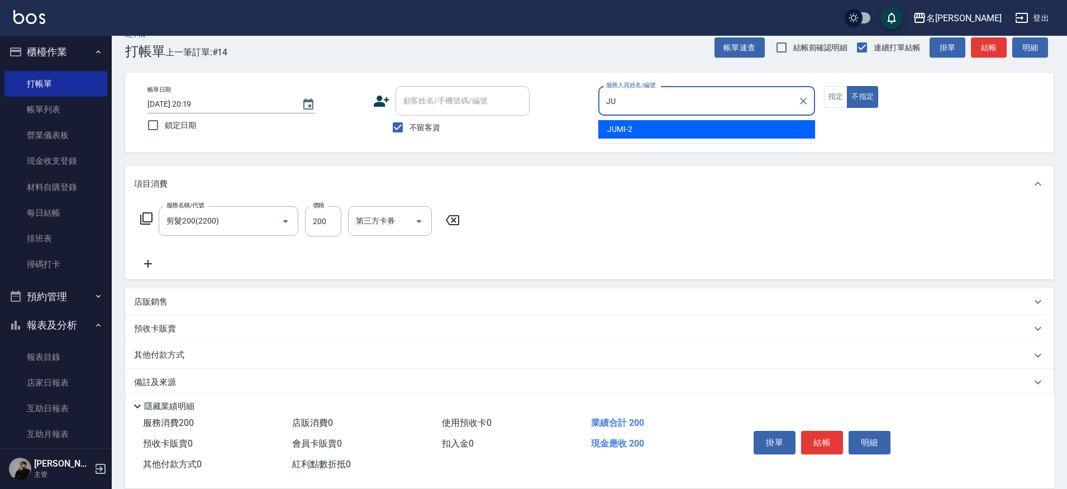
type input "J"
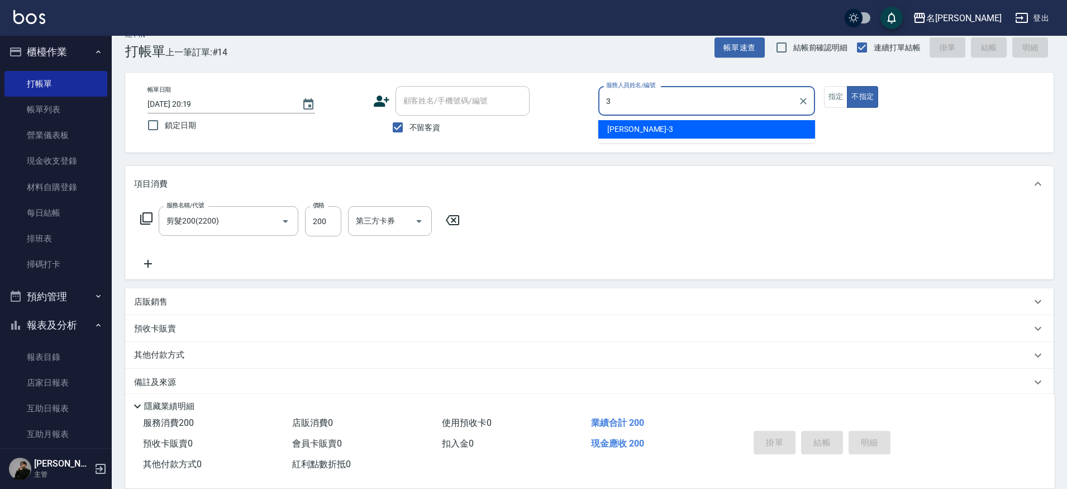
type input "Mina-3"
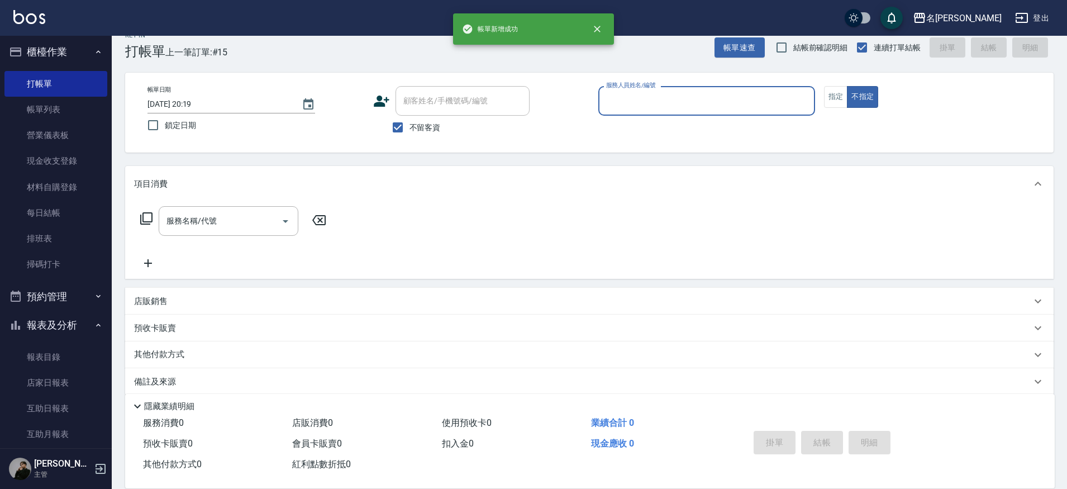
scroll to position [15, 0]
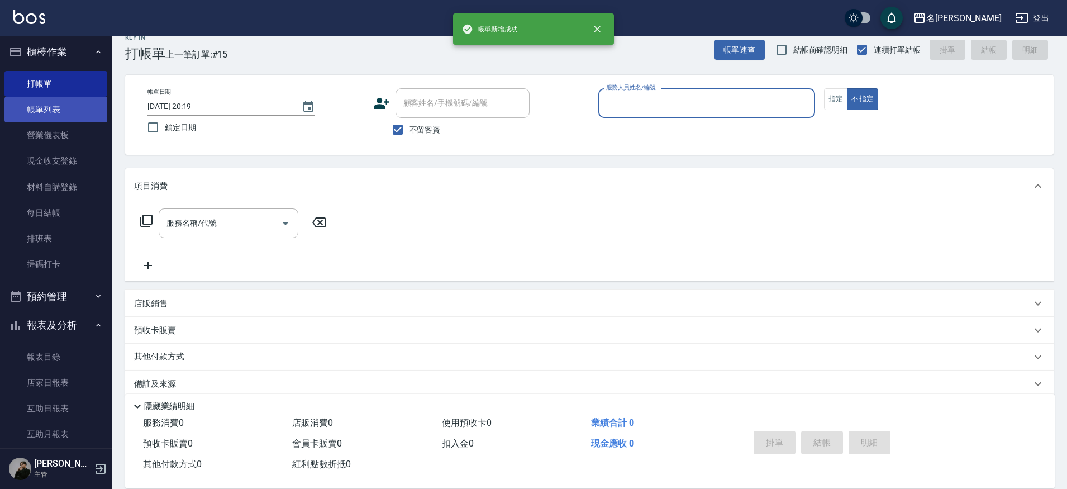
click at [37, 108] on link "帳單列表" at bounding box center [55, 110] width 103 height 26
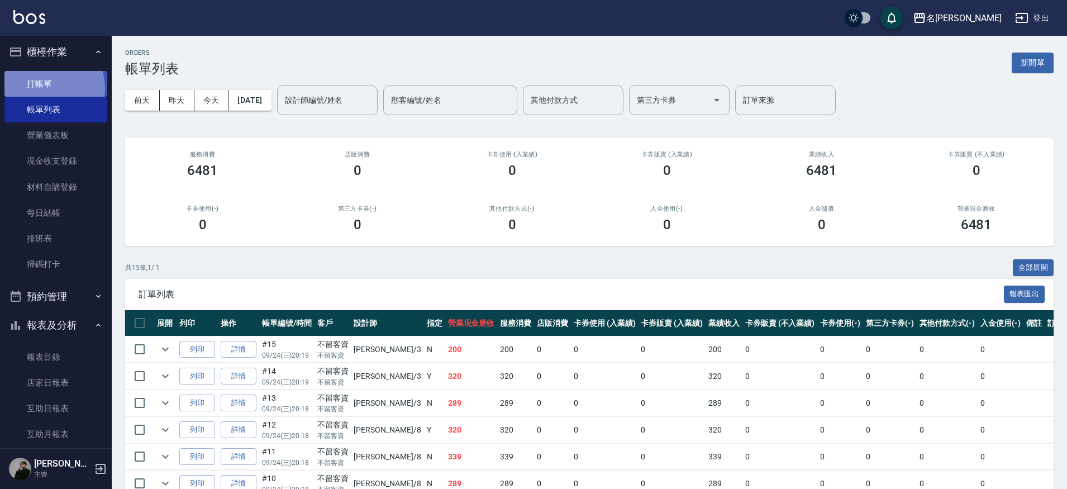
click at [45, 88] on link "打帳單" at bounding box center [55, 84] width 103 height 26
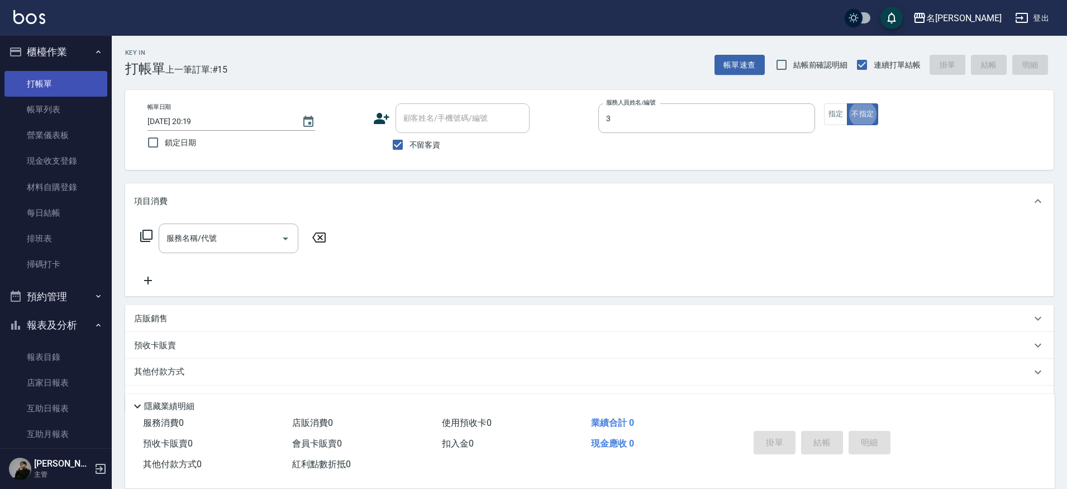
type input "Mina-3"
type button "false"
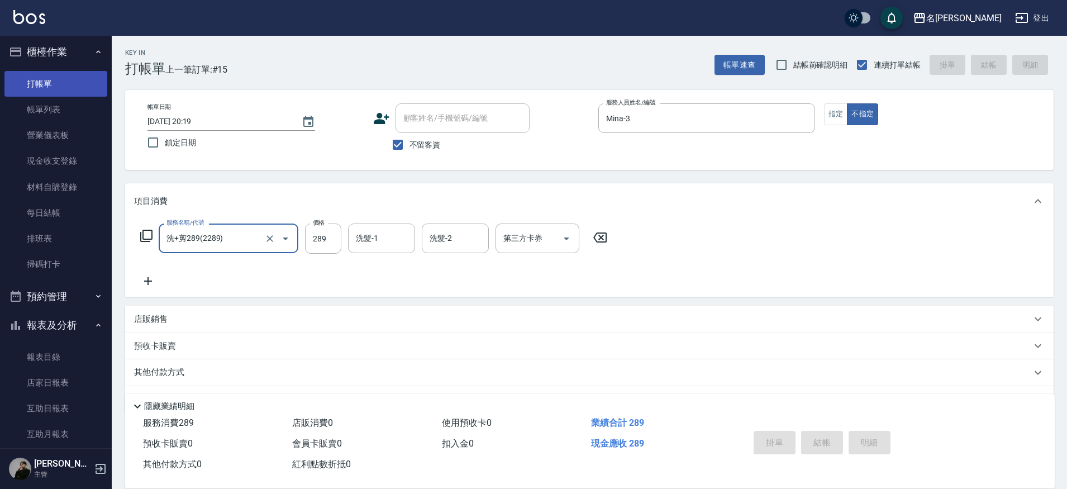
type input "洗+剪289(2289)"
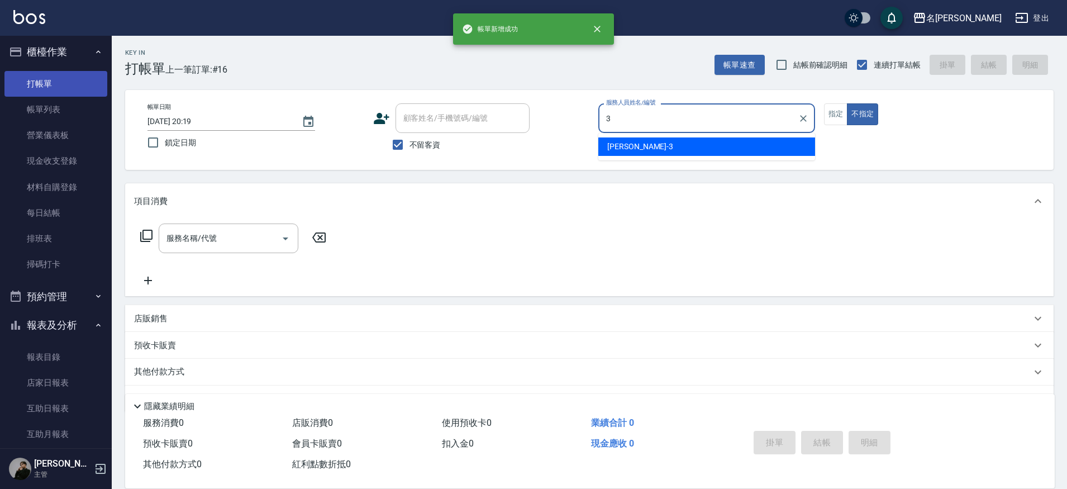
type input "Mina-3"
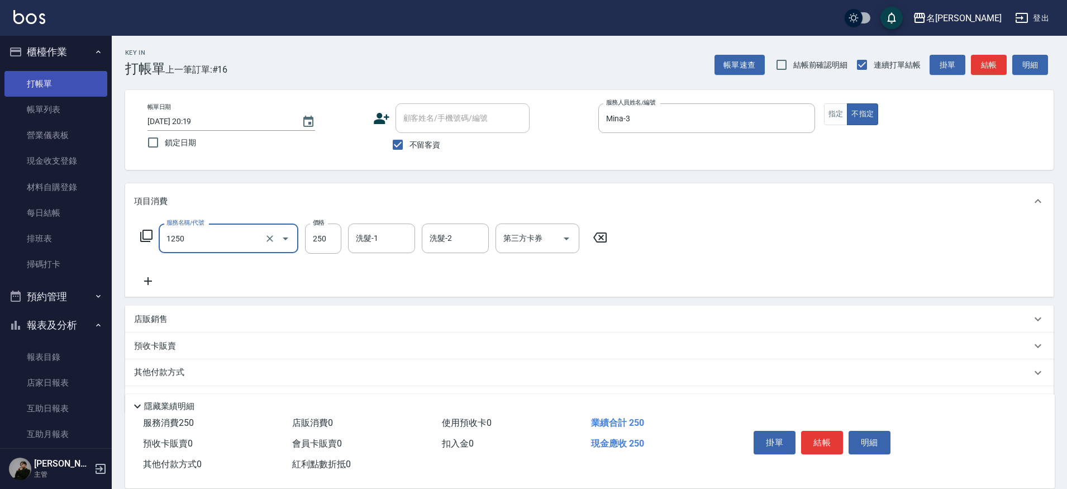
type input "一般洗(1250)"
type input "300"
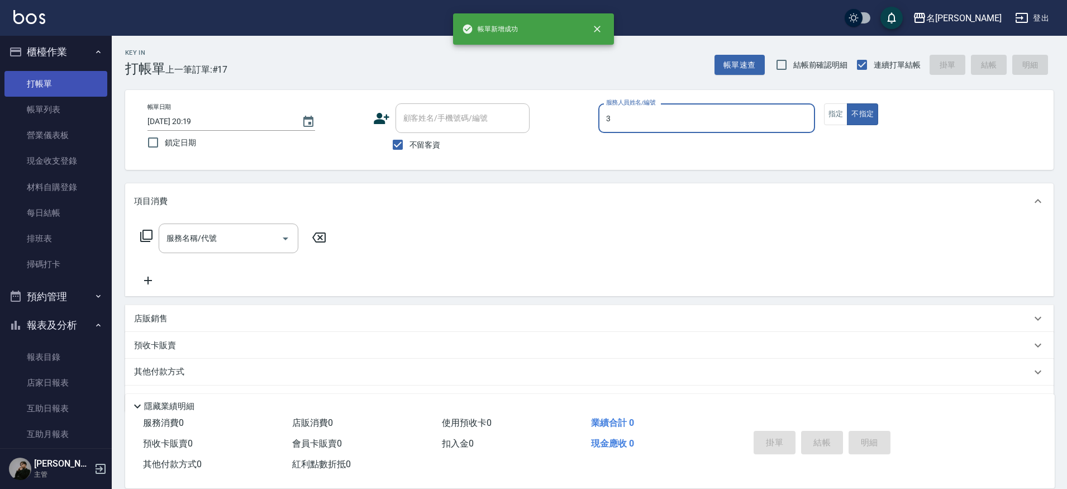
type input "Mina-3"
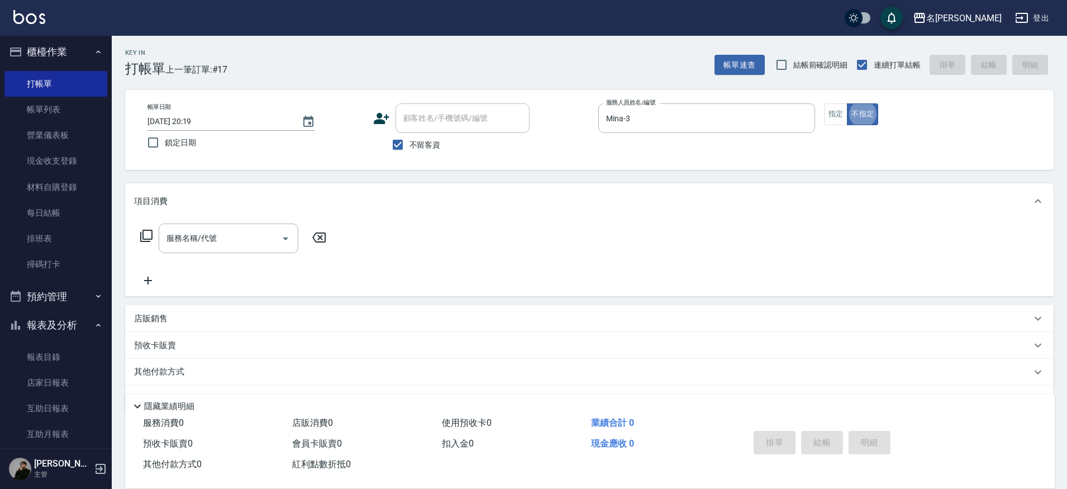
click at [54, 108] on link "帳單列表" at bounding box center [55, 110] width 103 height 26
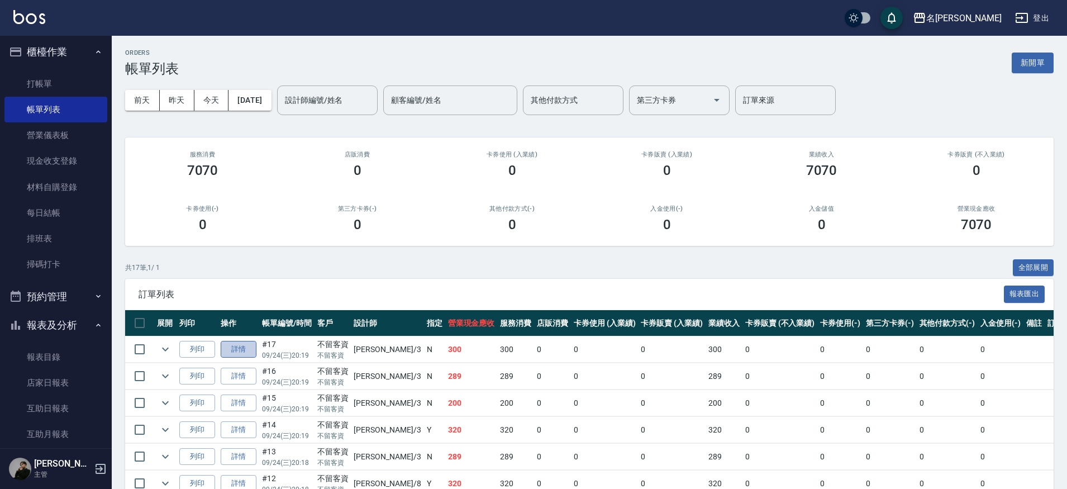
click at [235, 351] on link "詳情" at bounding box center [239, 349] width 36 height 17
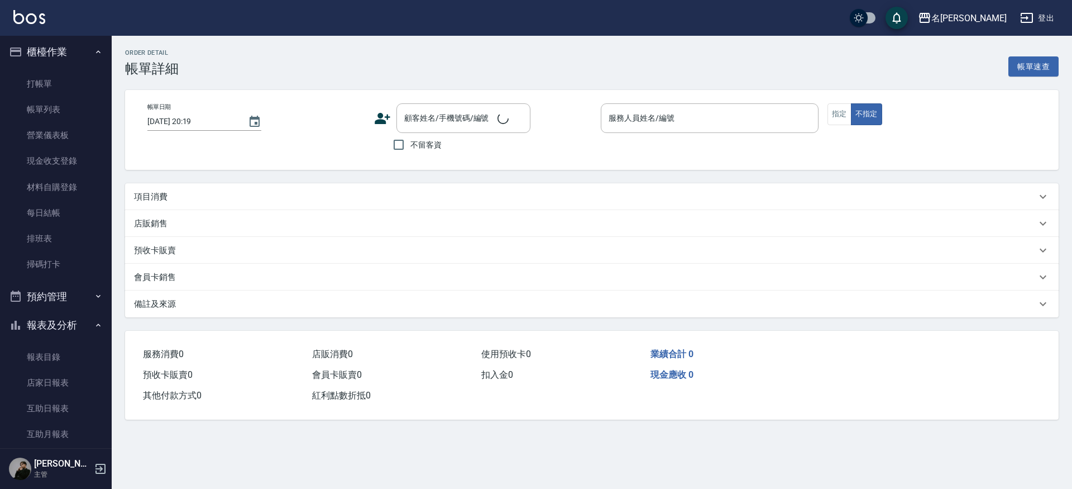
checkbox input "true"
type input "Mina-3"
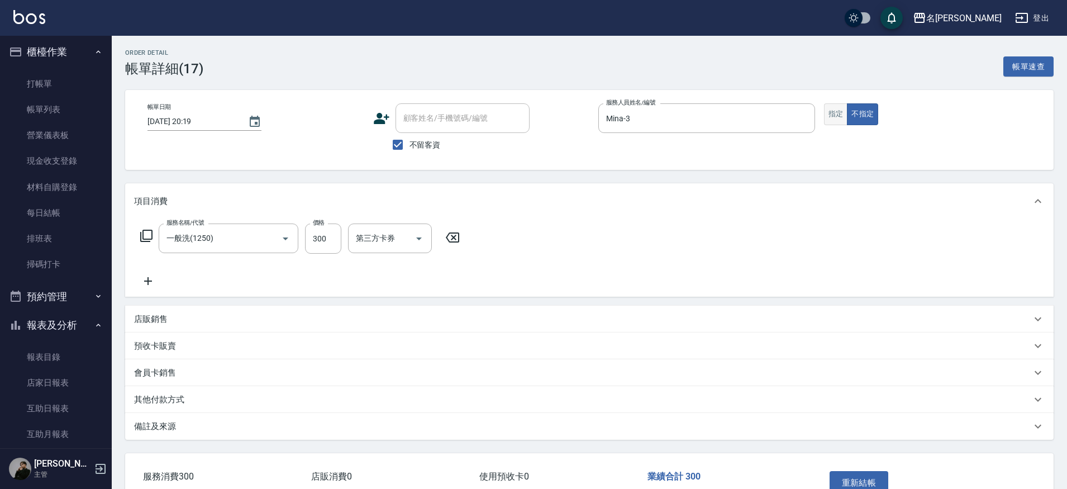
type input "一般洗(1250)"
click at [844, 113] on button "指定" at bounding box center [836, 114] width 24 height 22
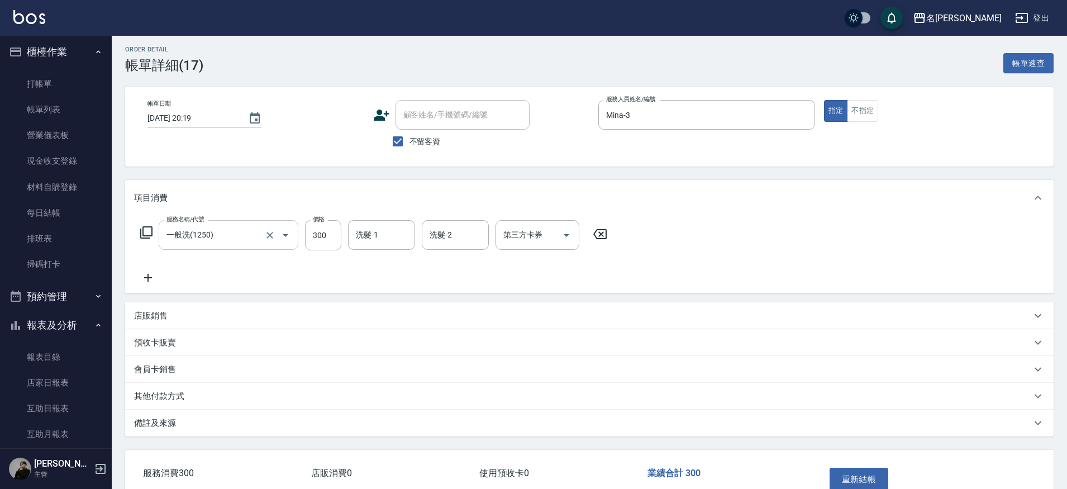
type button "true"
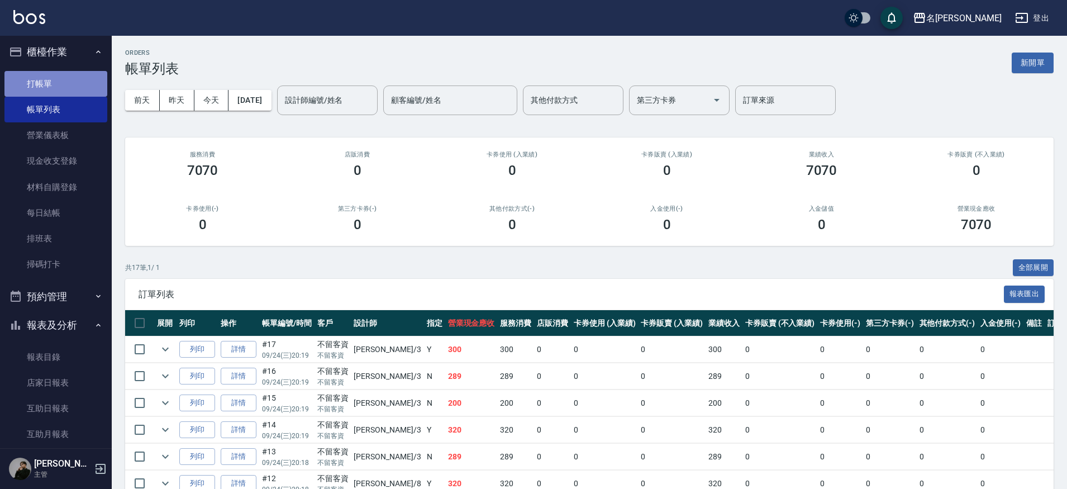
click at [82, 91] on link "打帳單" at bounding box center [55, 84] width 103 height 26
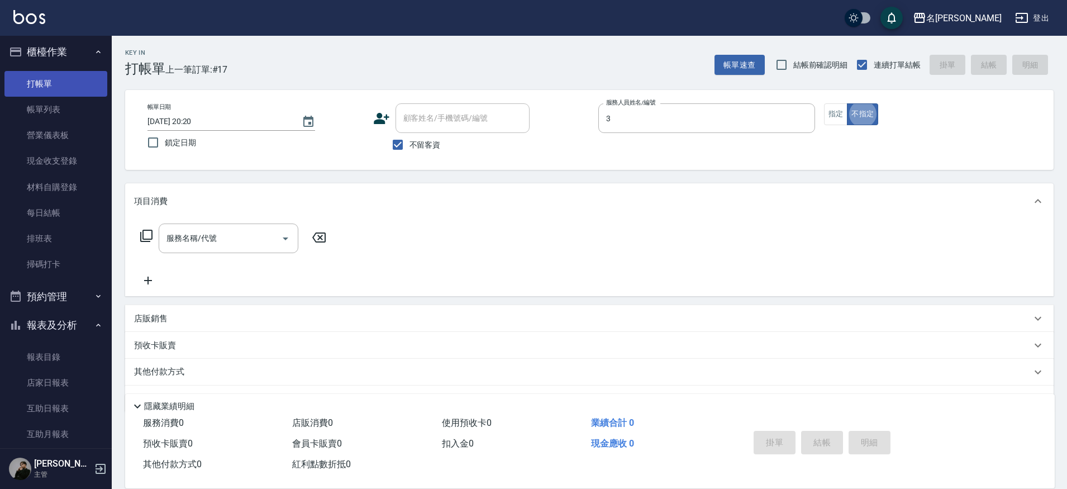
type input "Mina-3"
type button "false"
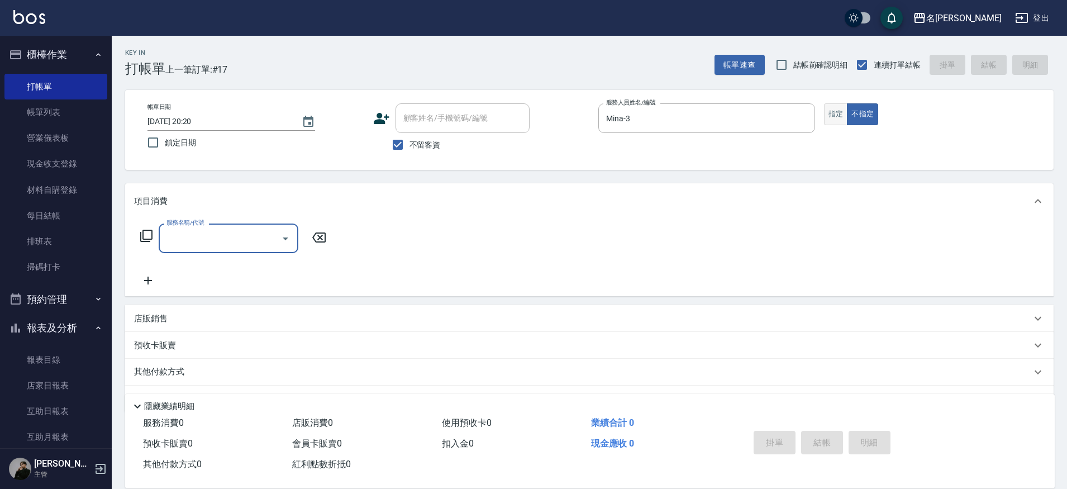
click at [840, 119] on button "指定" at bounding box center [836, 114] width 24 height 22
type button "true"
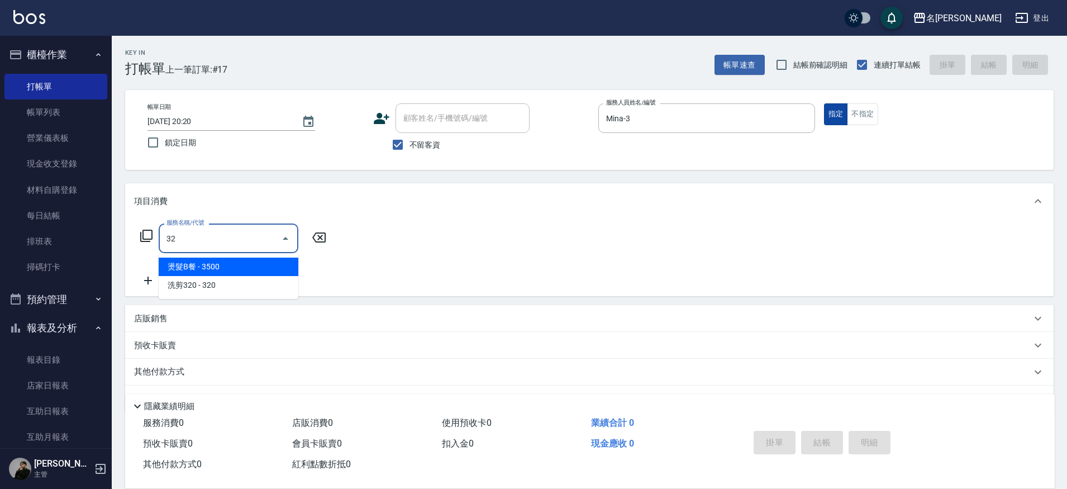
type input "3"
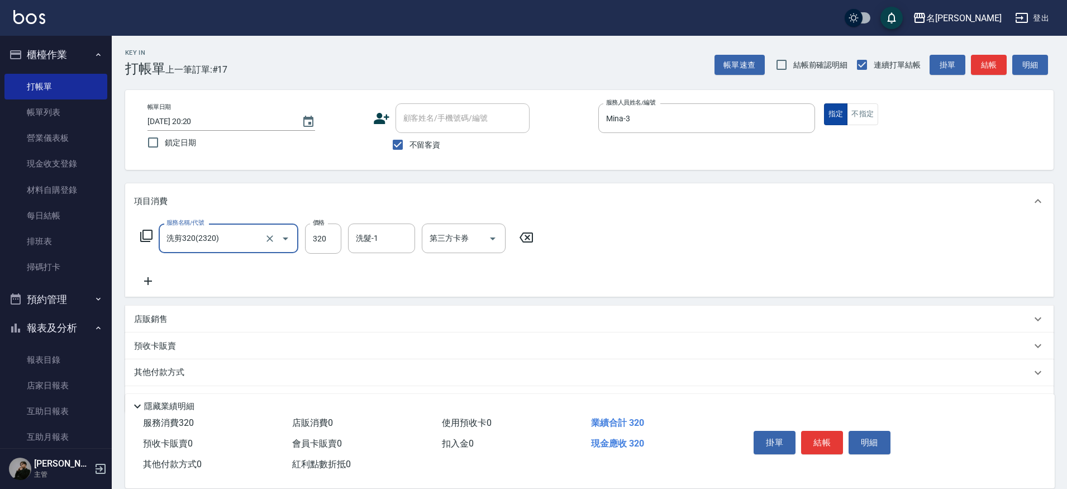
type input "洗剪320(2320)"
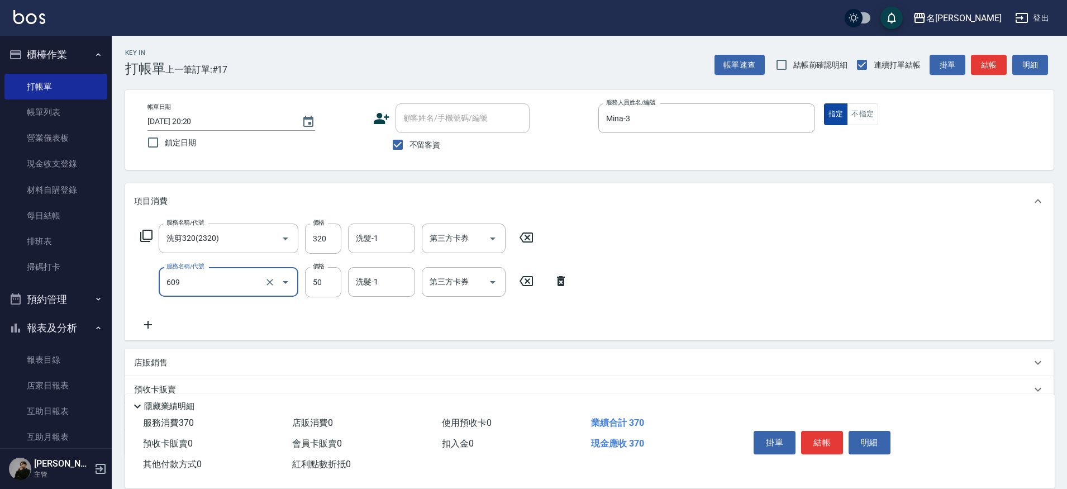
type input "精油(609)"
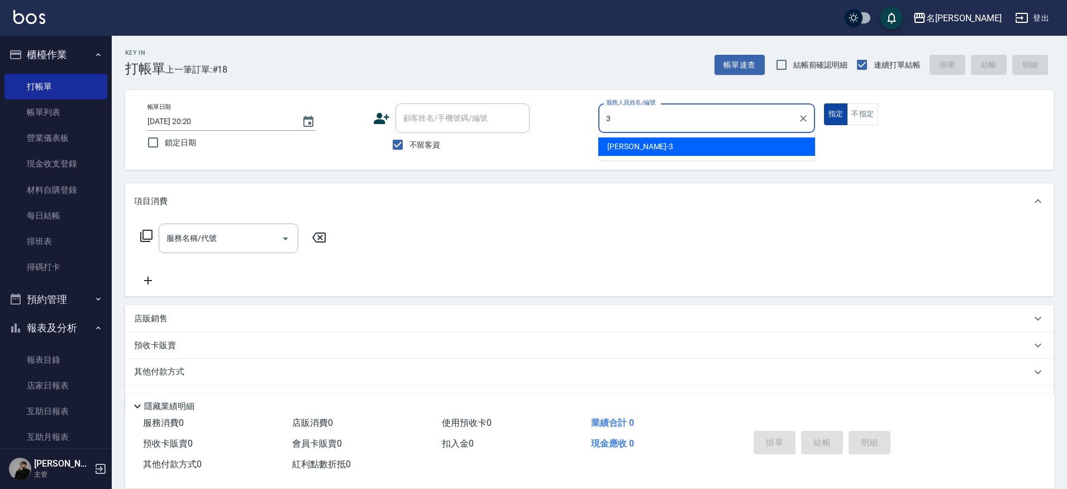
type input "Mina-3"
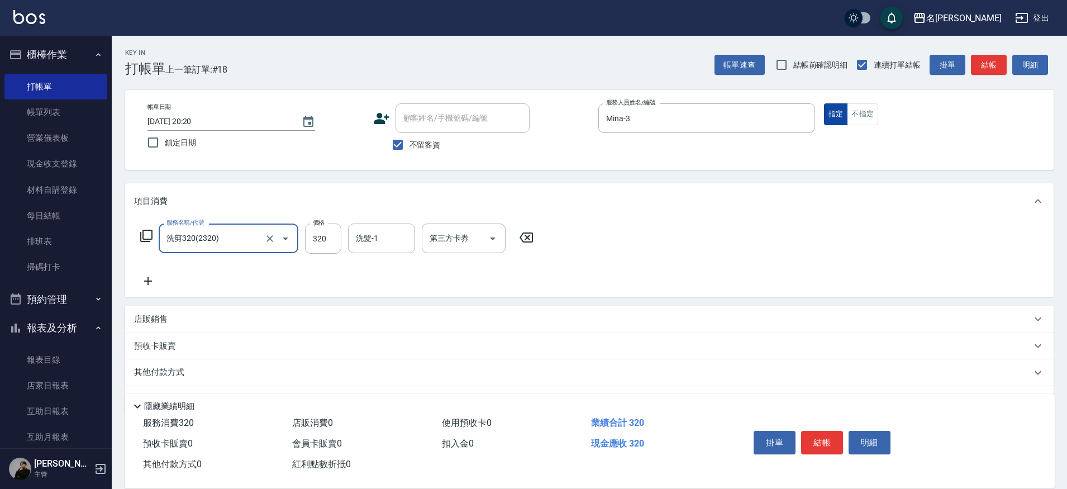
type input "洗剪320(2320)"
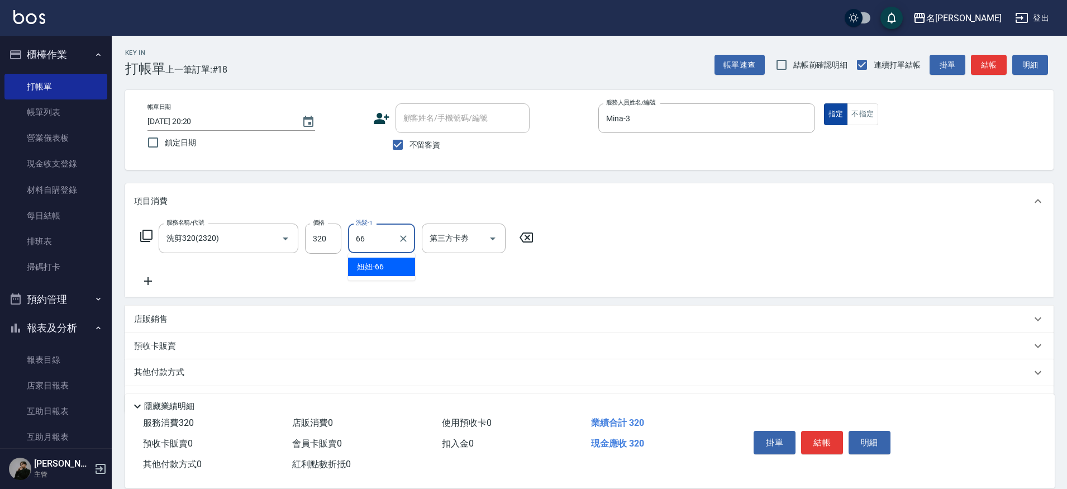
type input "妞妞-66"
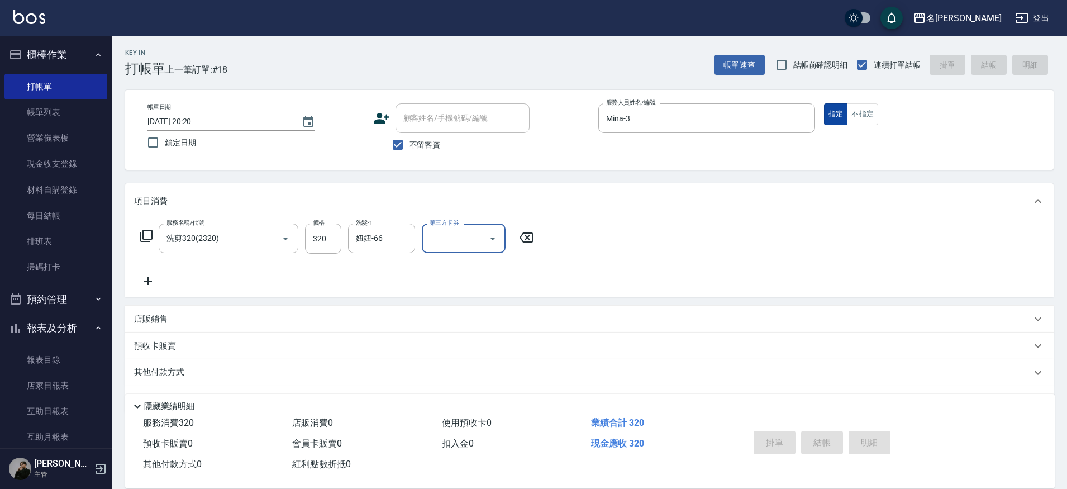
type input "[DATE] 20:21"
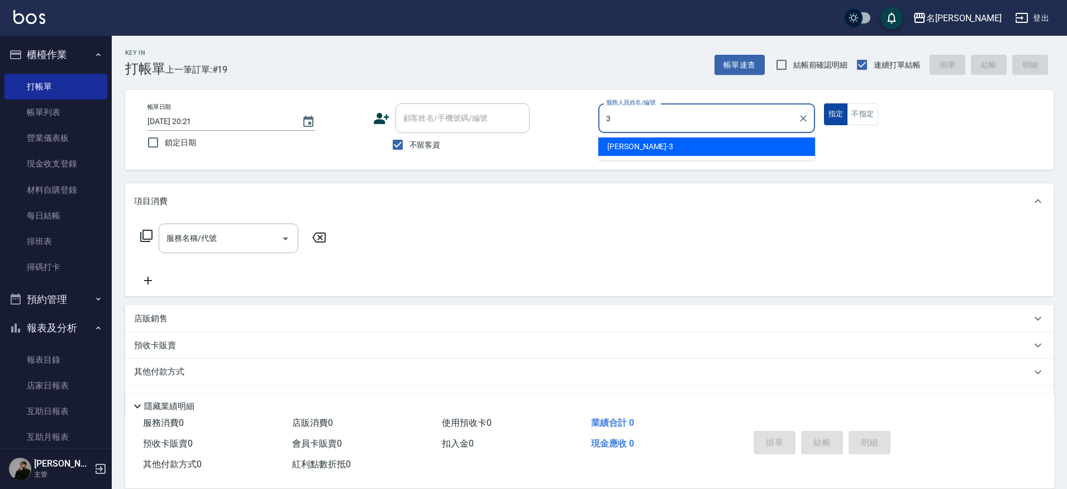
type input "Mina-3"
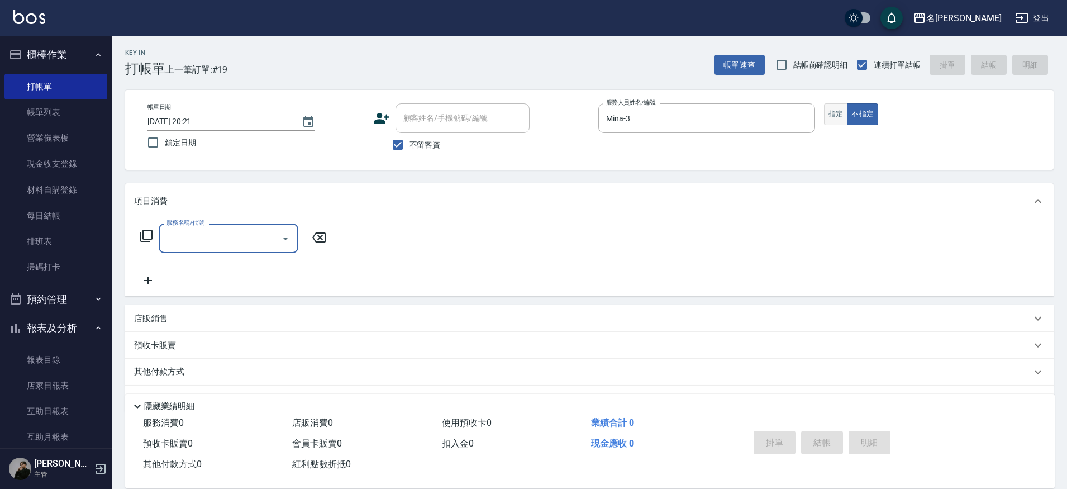
type input "8"
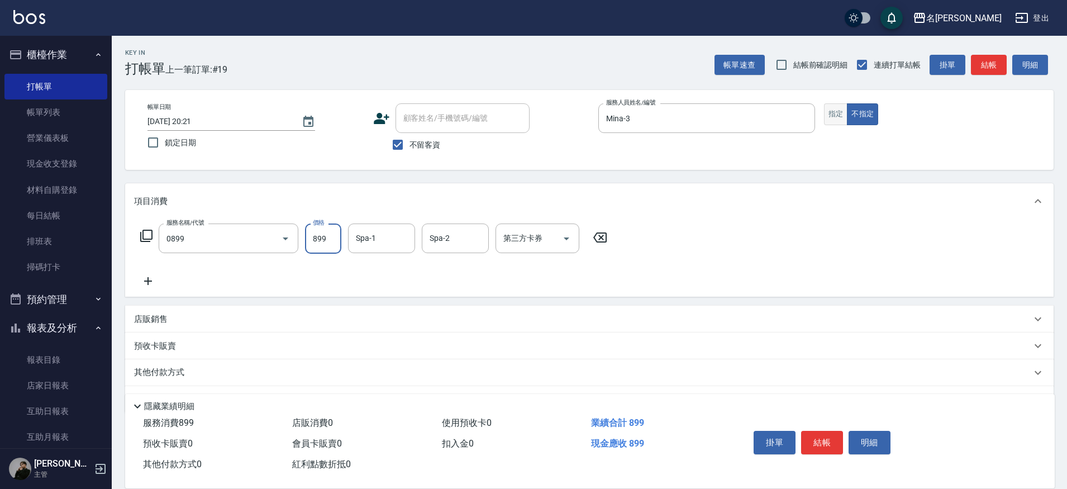
type input "REVIVRE(0899)"
type input "1000"
type input "Nini-23"
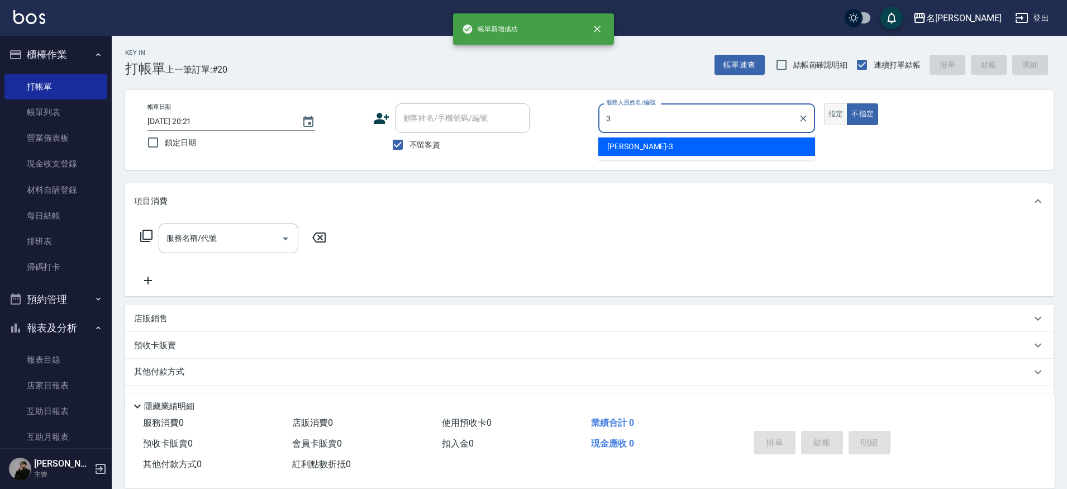
type input "Mina-3"
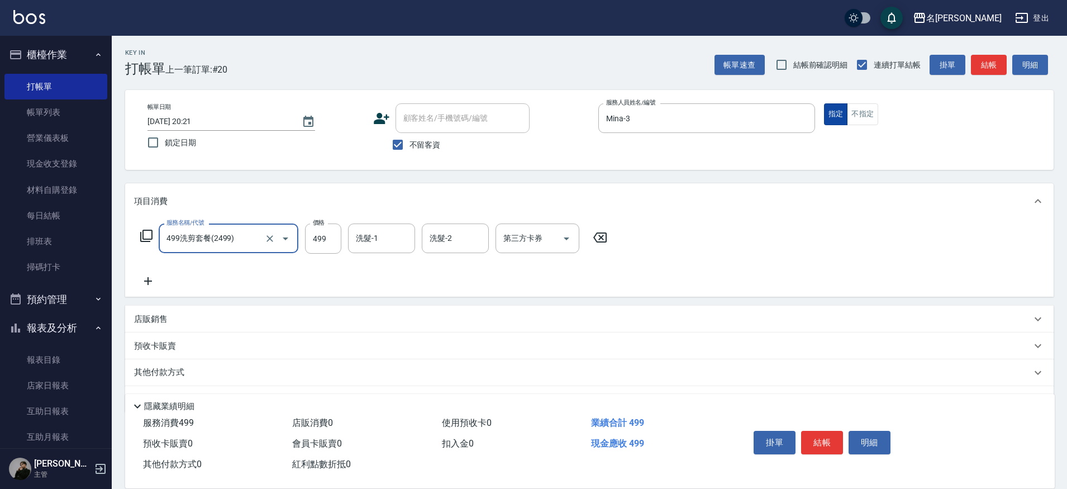
type input "499洗剪套餐(2499)"
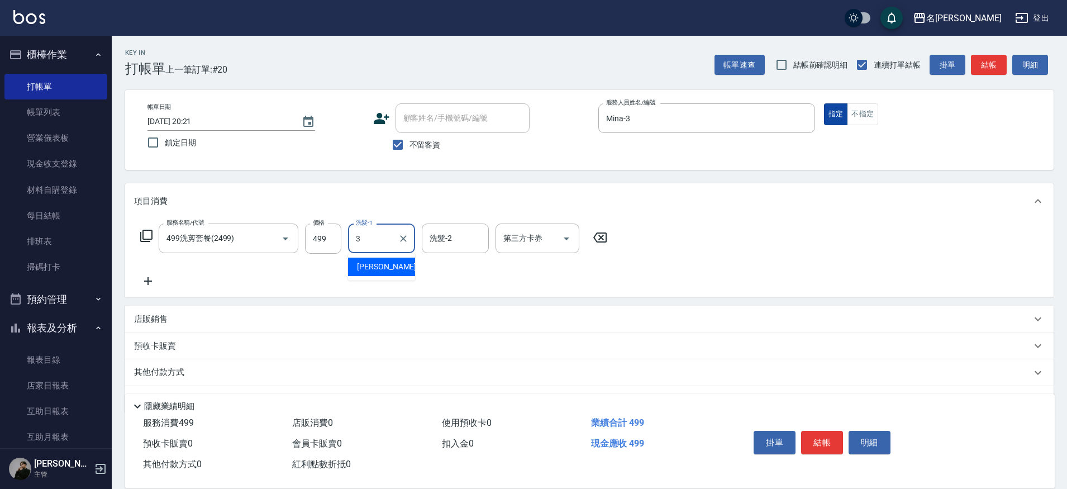
type input "Mina-3"
type input "1"
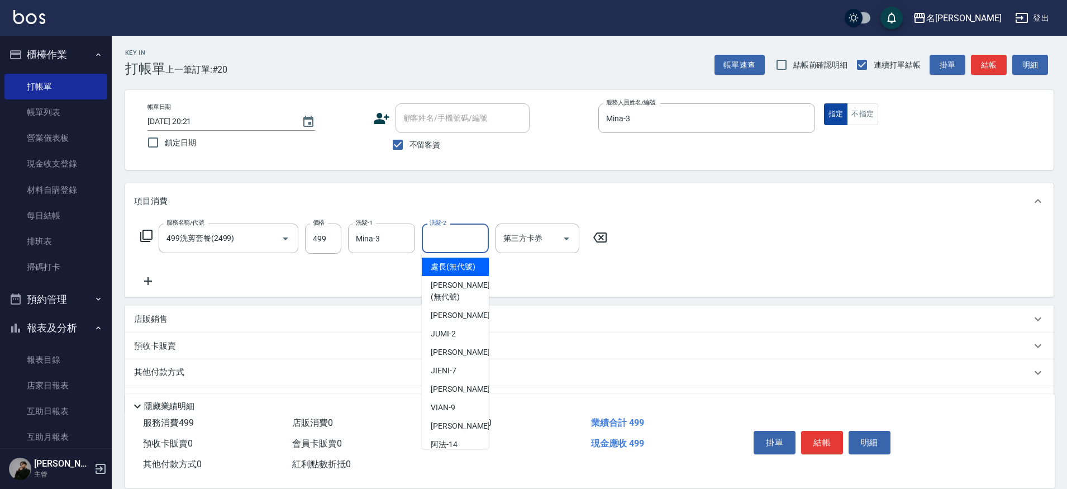
type input "3"
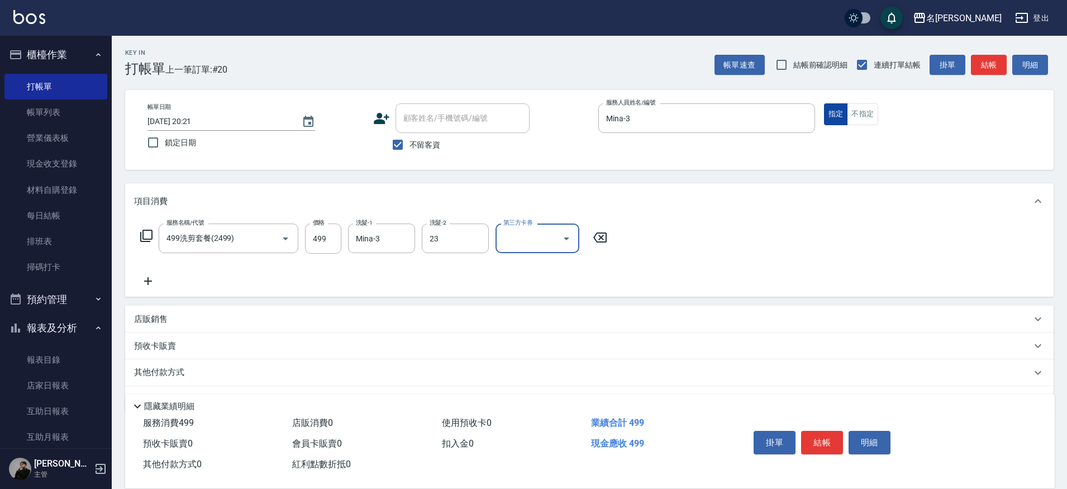
type input "Nini-23"
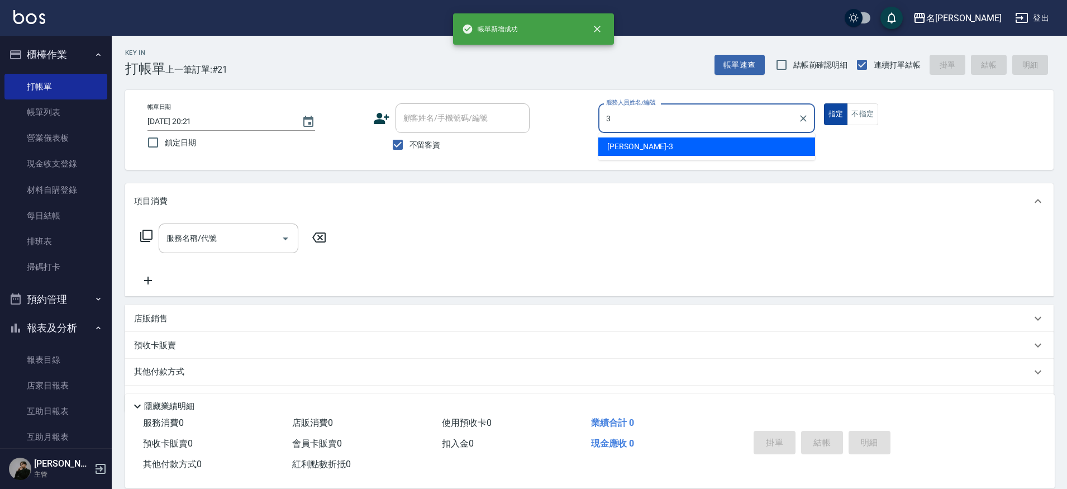
type input "Mina-3"
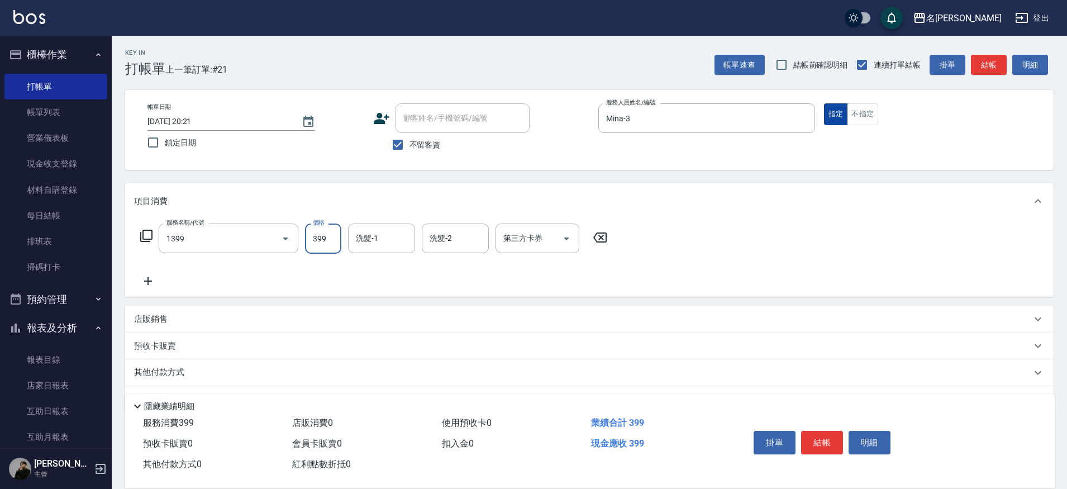
type input "海鹽洗髮(1399)"
type input "Nini-23"
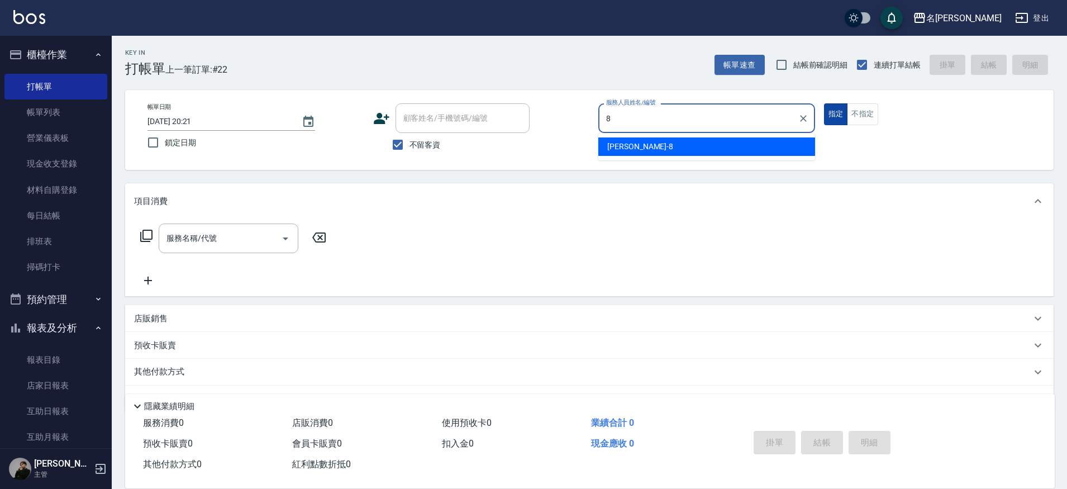
type input "Kira-8"
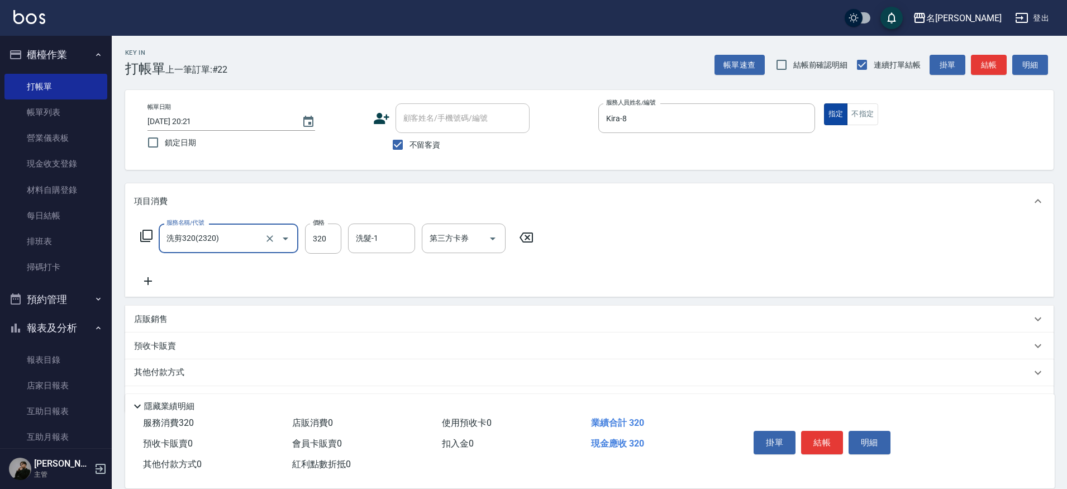
type input "洗剪320(2320)"
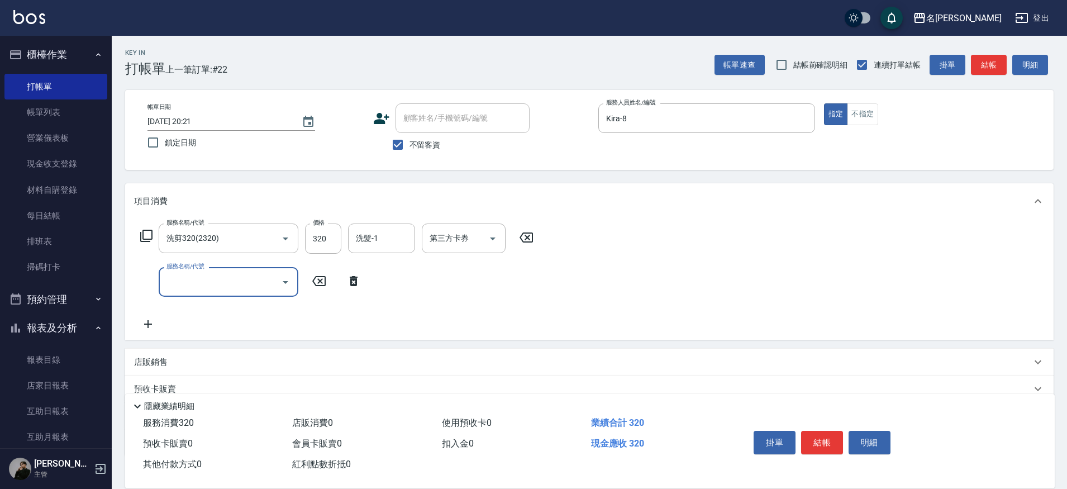
click at [155, 367] on p "店販銷售" at bounding box center [151, 362] width 34 height 12
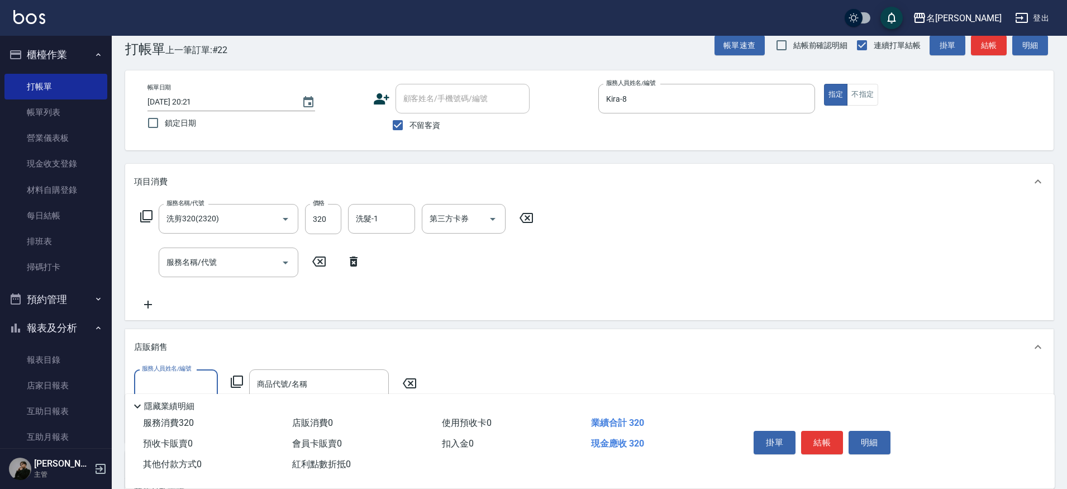
scroll to position [35, 0]
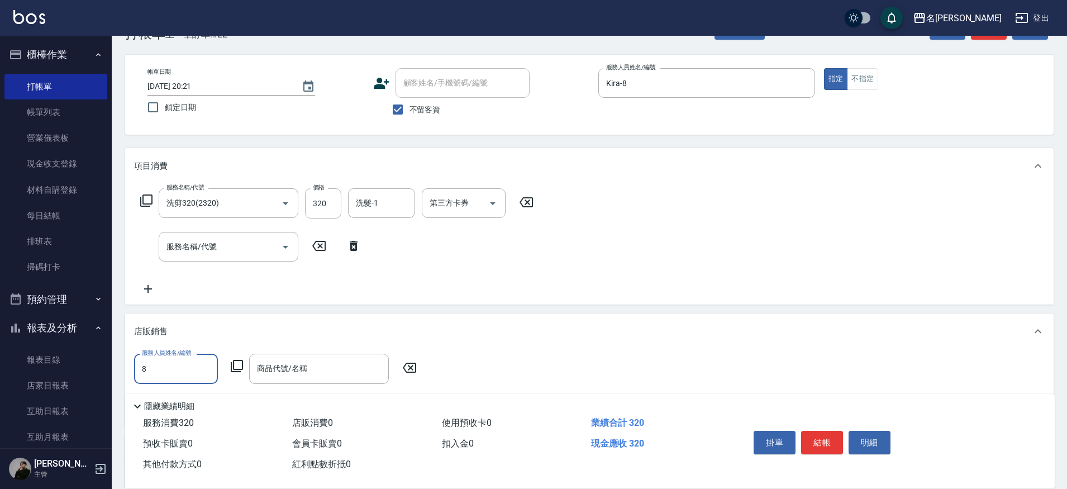
type input "Kira-8"
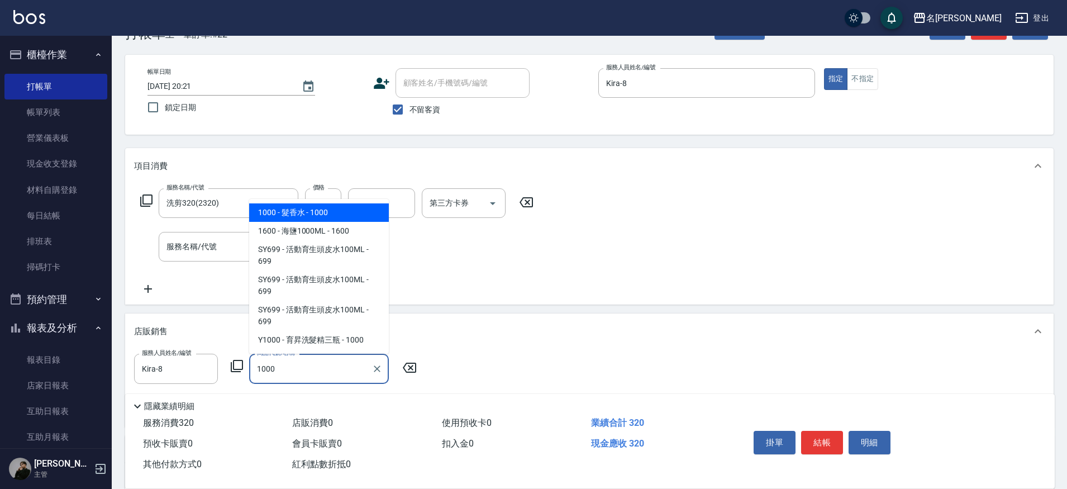
type input "髮香水"
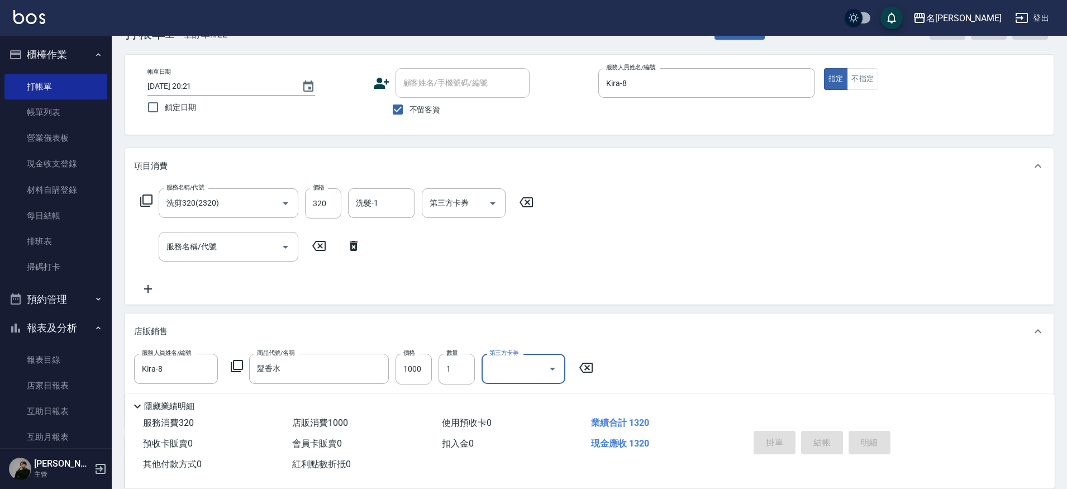
type input "[DATE] 20:22"
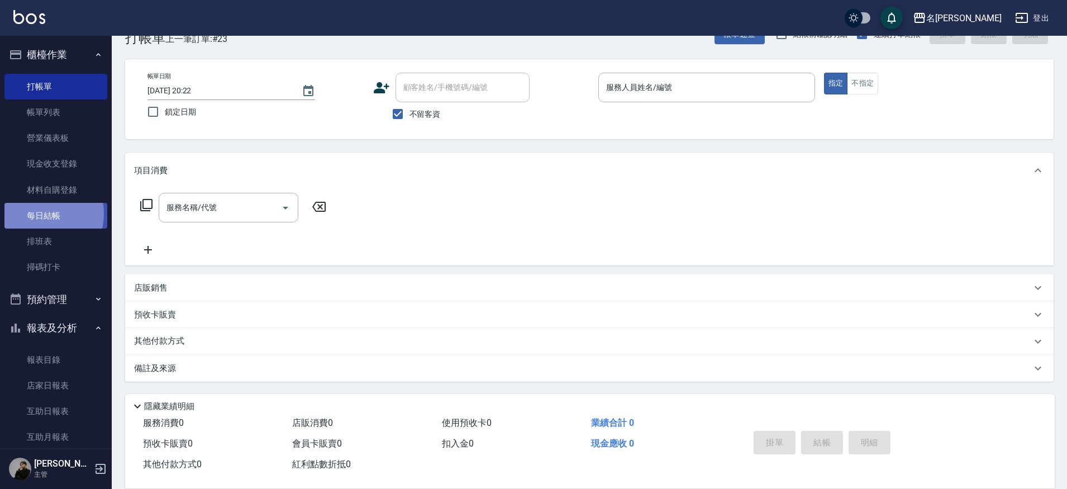
scroll to position [30, 0]
click at [39, 213] on link "每日結帳" at bounding box center [55, 216] width 103 height 26
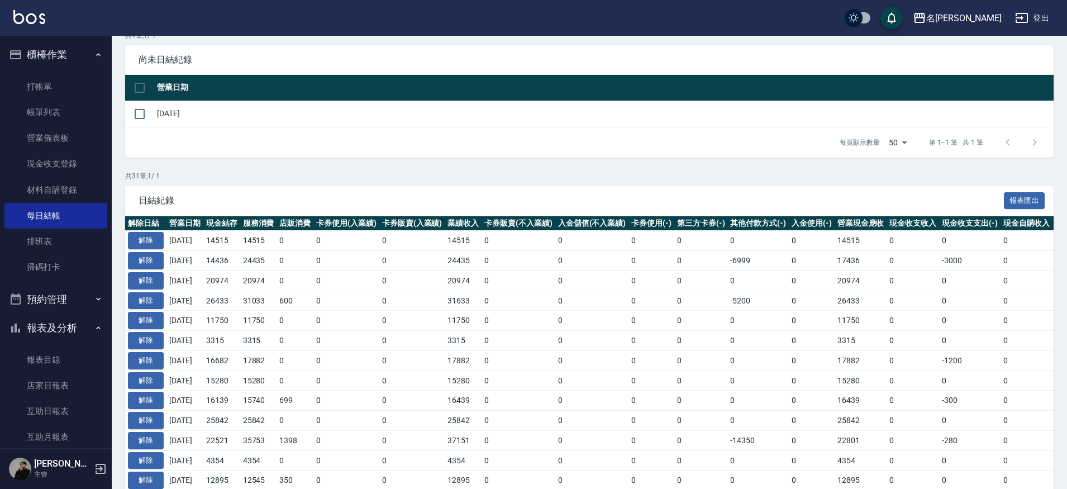
scroll to position [130, 0]
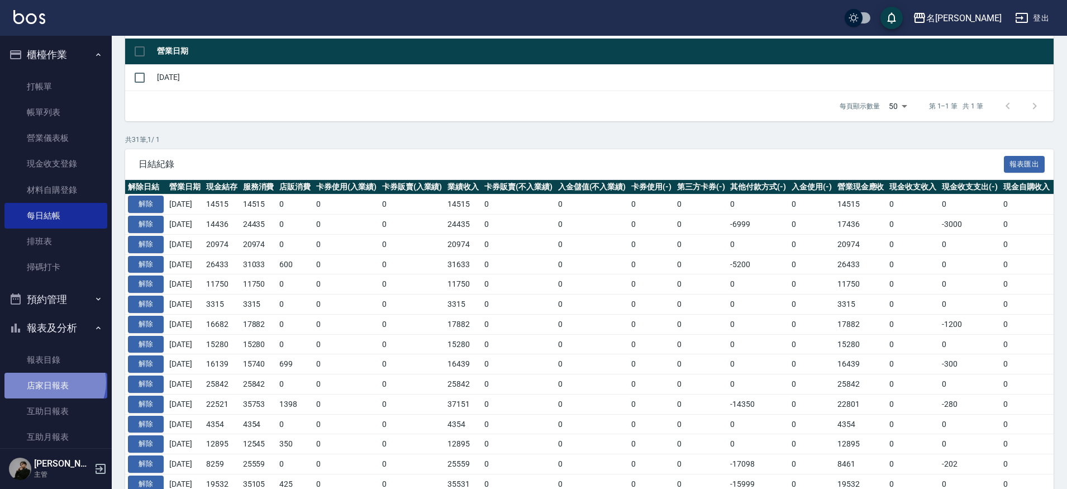
click at [54, 380] on link "店家日報表" at bounding box center [55, 385] width 103 height 26
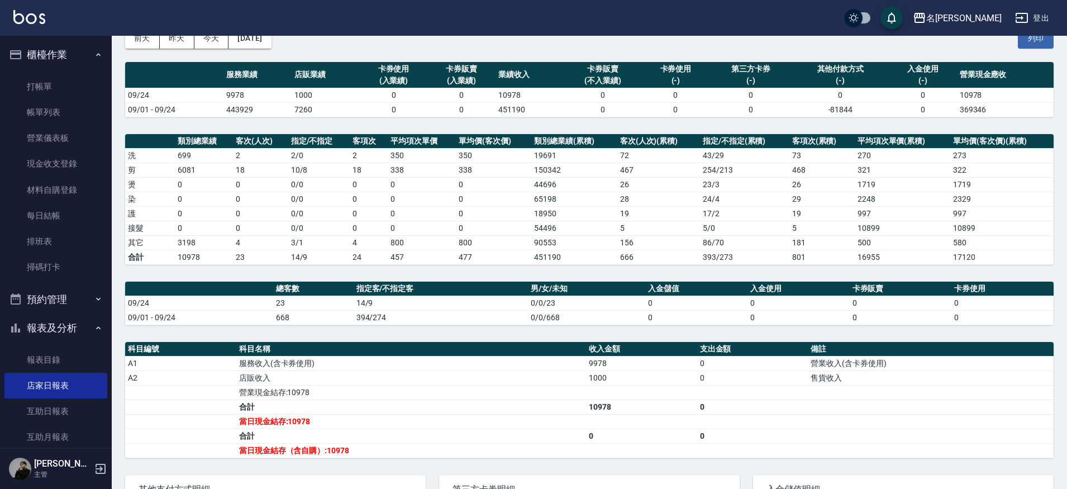
scroll to position [77, 0]
